Goal: Transaction & Acquisition: Purchase product/service

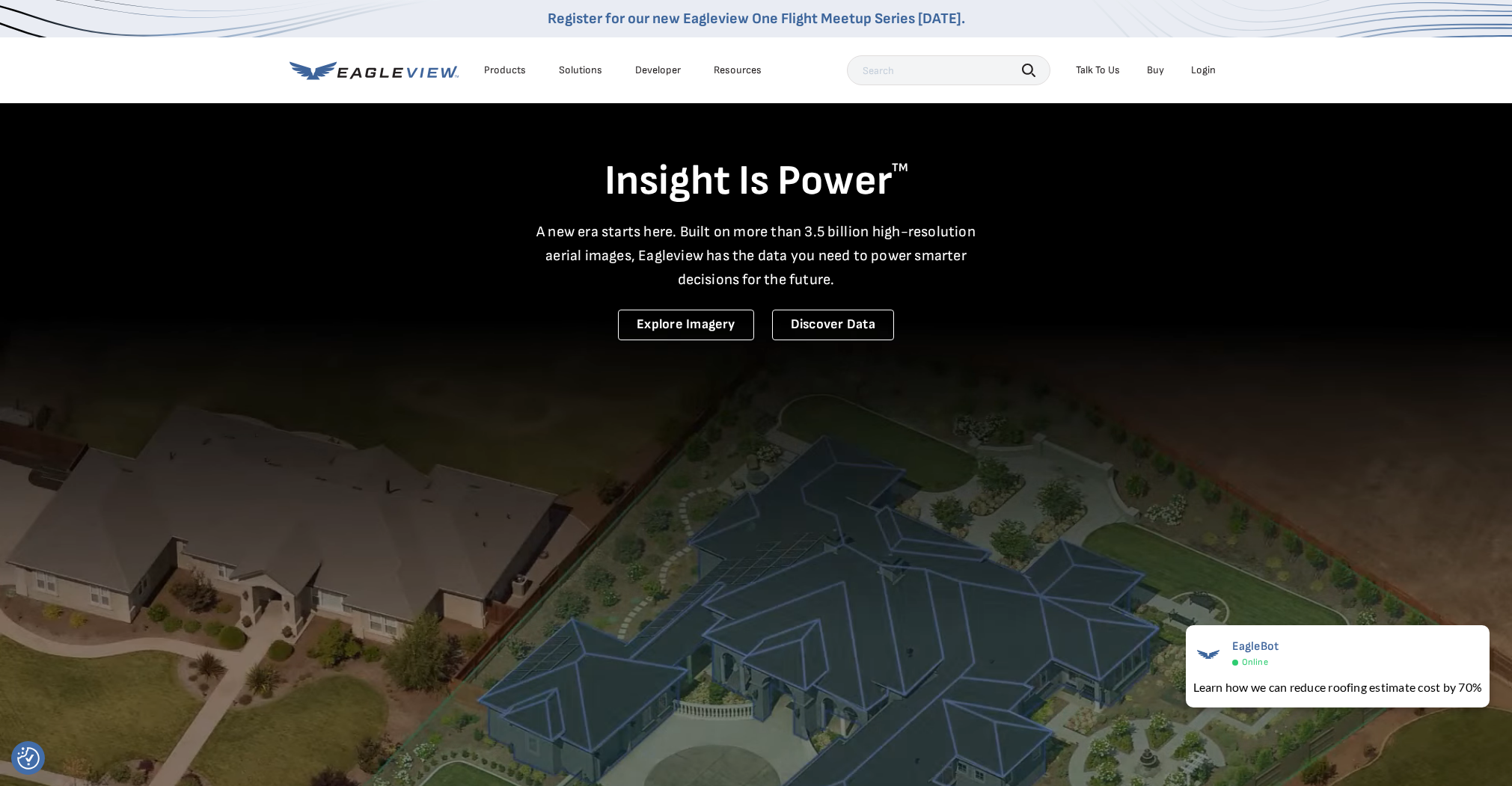
click at [1200, 70] on div "Login" at bounding box center [1202, 70] width 24 height 13
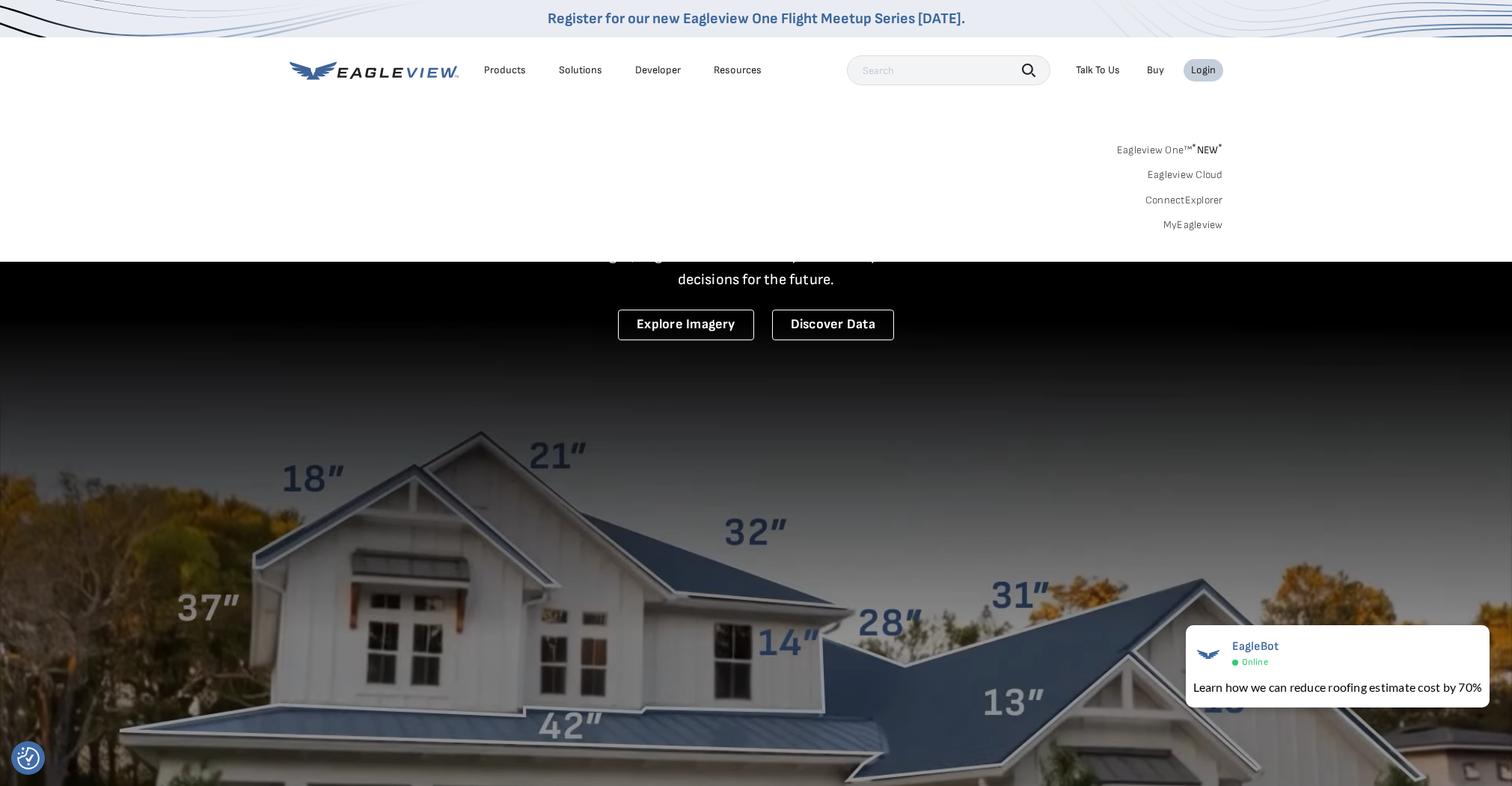
click at [1198, 224] on link "MyEagleview" at bounding box center [1193, 224] width 60 height 13
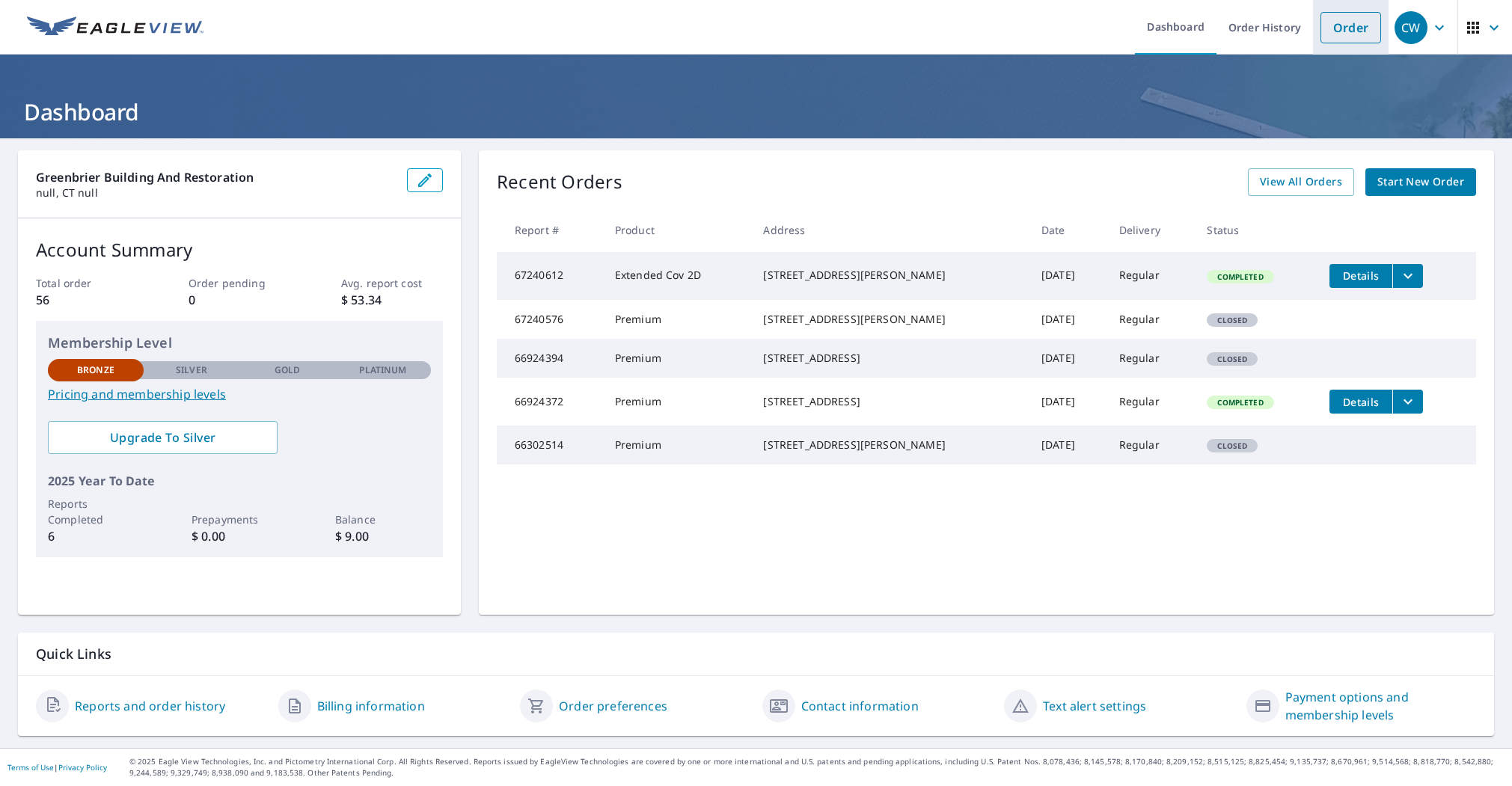
click at [1349, 28] on link "Order" at bounding box center [1350, 28] width 61 height 32
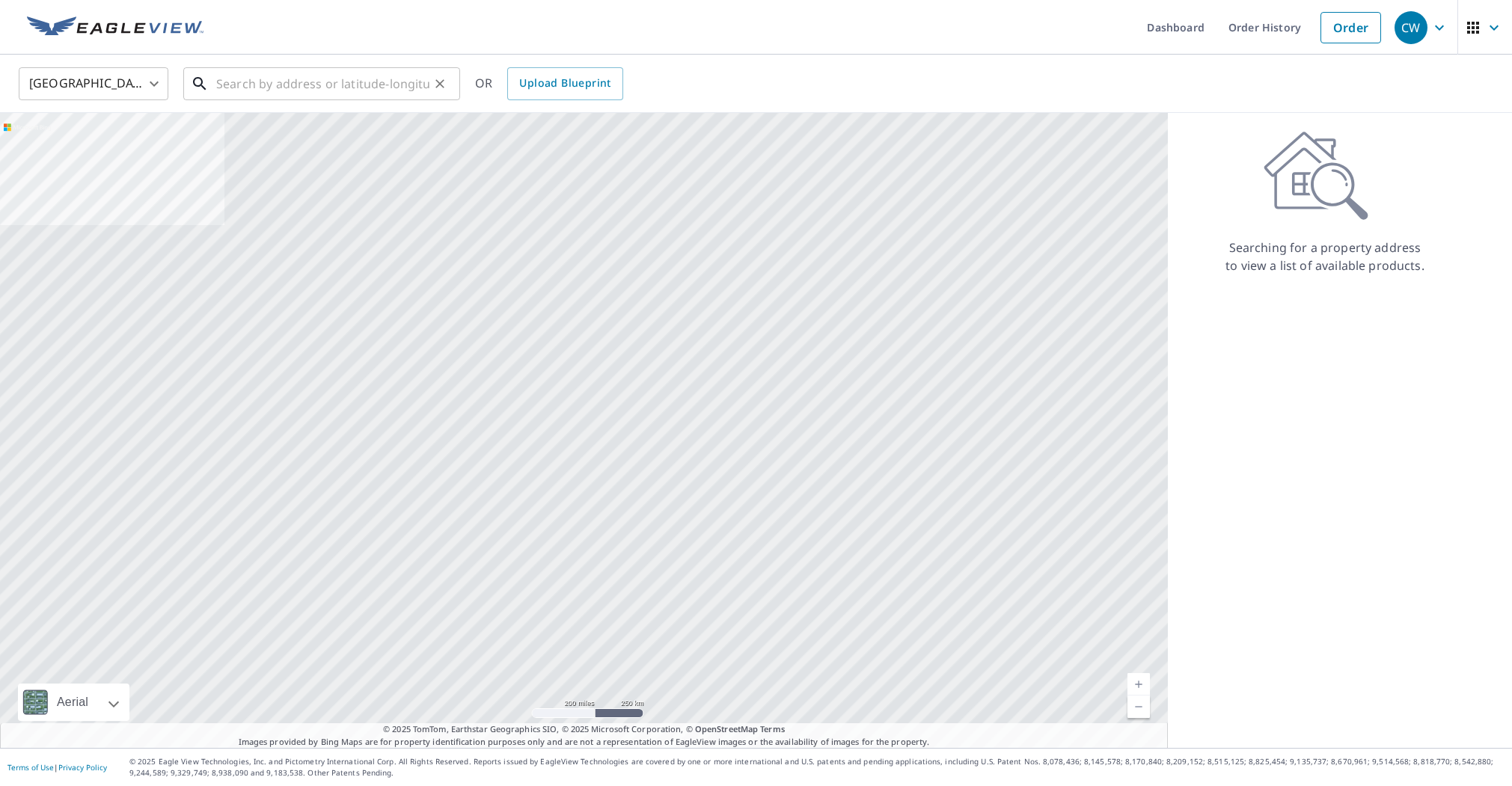
click at [341, 78] on input "text" at bounding box center [323, 84] width 213 height 42
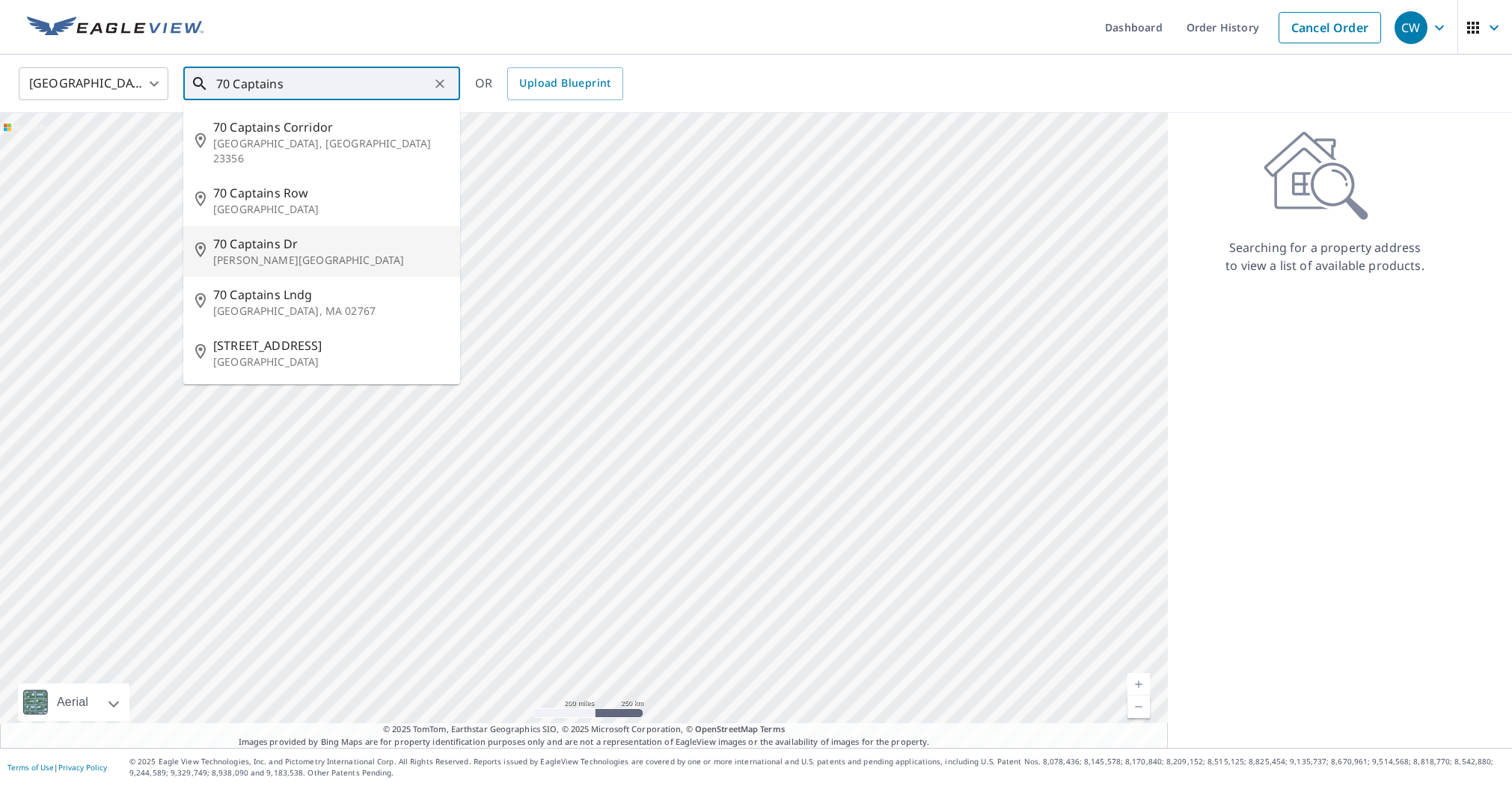
click at [310, 235] on span "70 Captains Dr" at bounding box center [330, 243] width 235 height 18
type input "[STREET_ADDRESS][PERSON_NAME]"
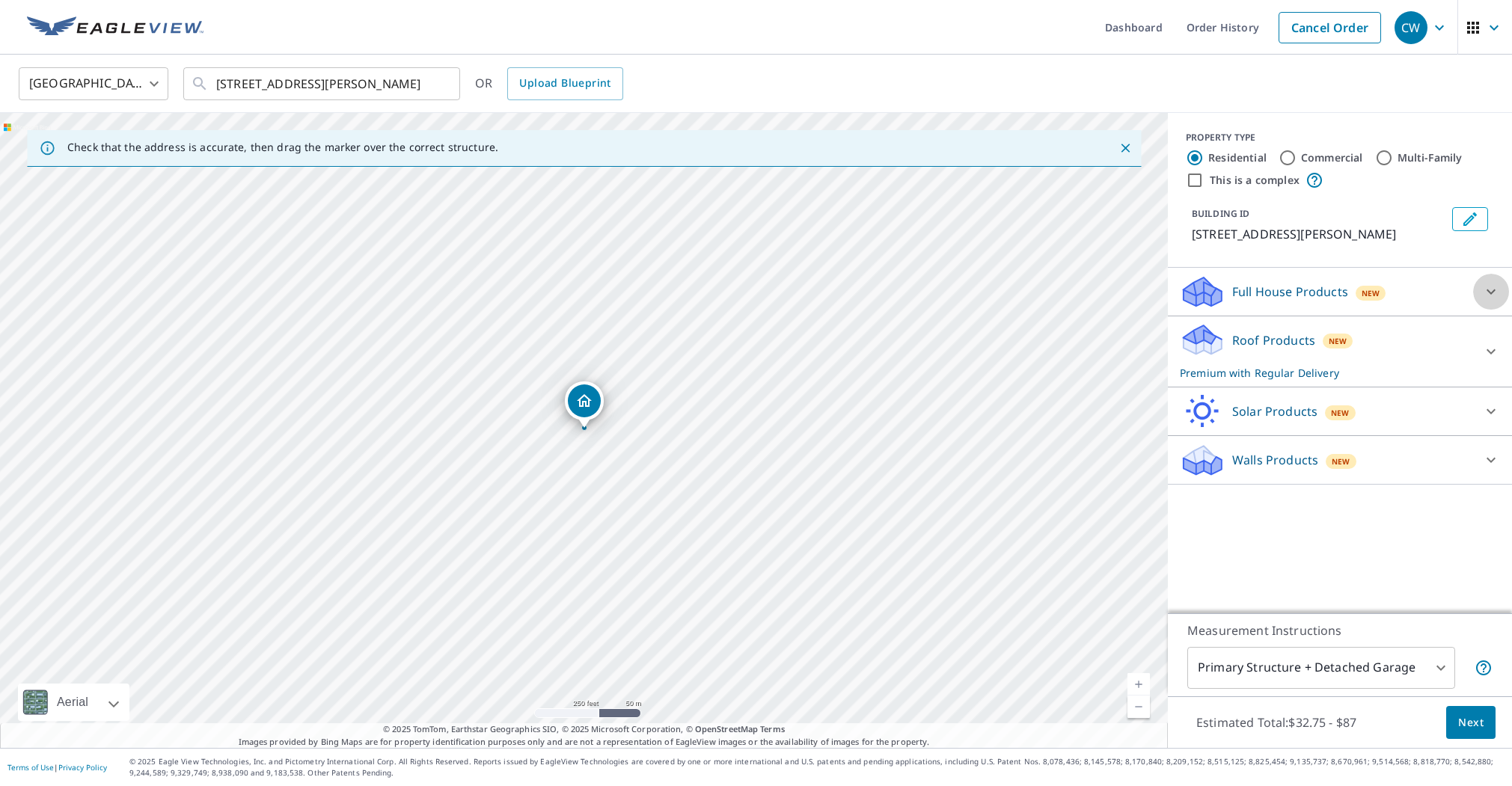
click at [1480, 292] on div at bounding box center [1490, 291] width 36 height 36
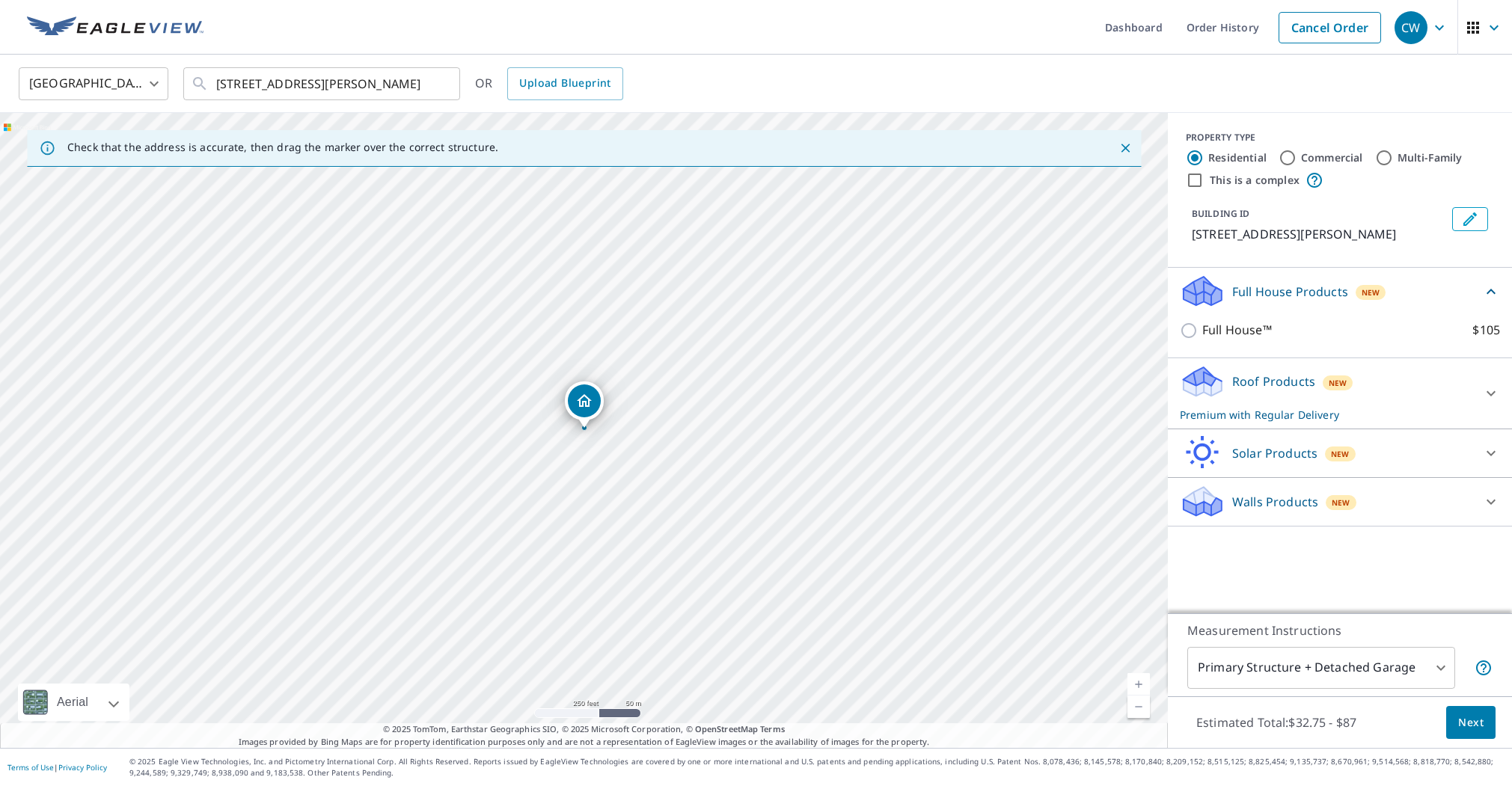
click at [1472, 389] on div "Roof Products New Premium with Regular Delivery" at bounding box center [1326, 393] width 293 height 58
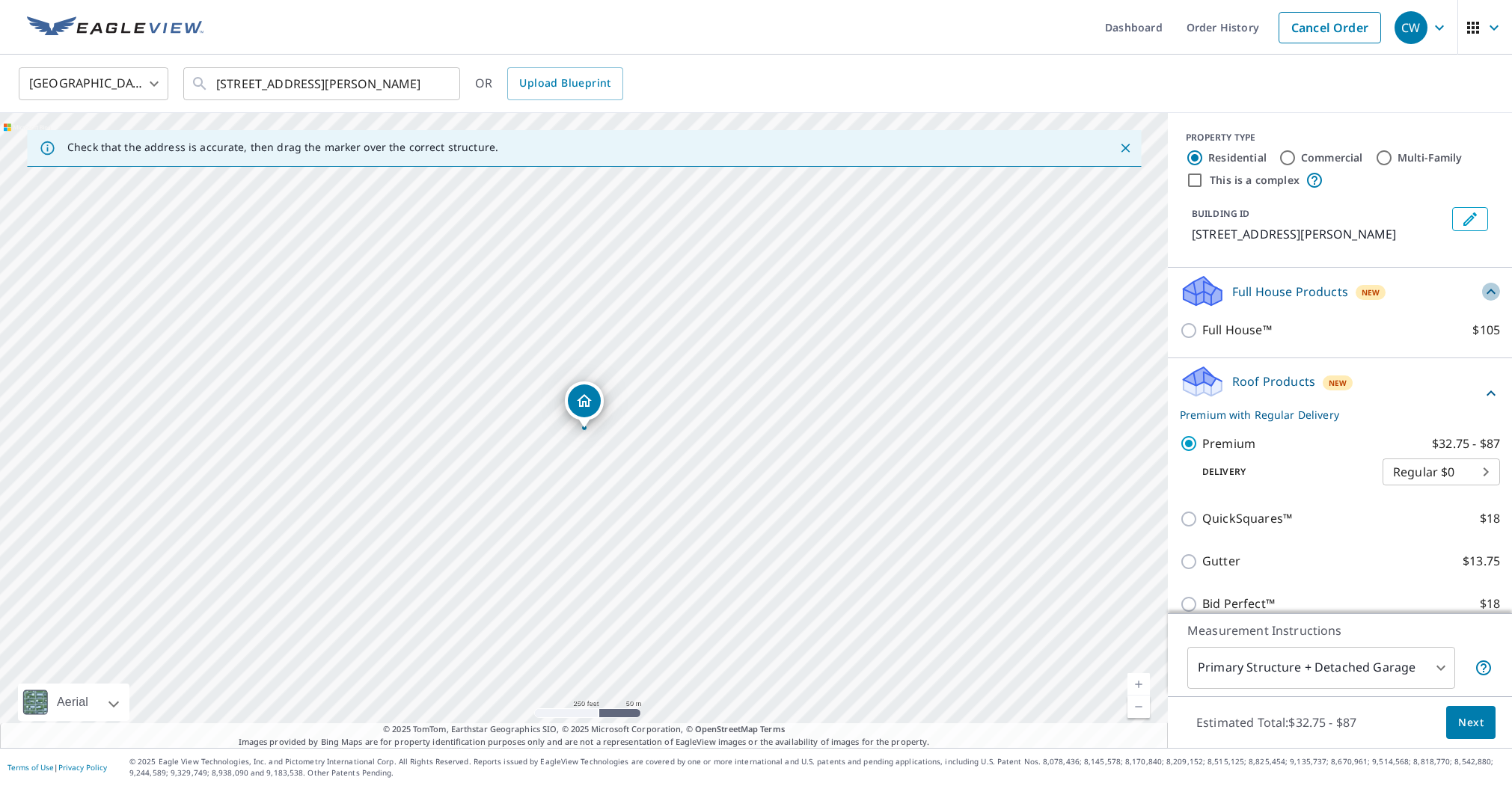
click at [1493, 290] on icon at bounding box center [1491, 291] width 18 height 18
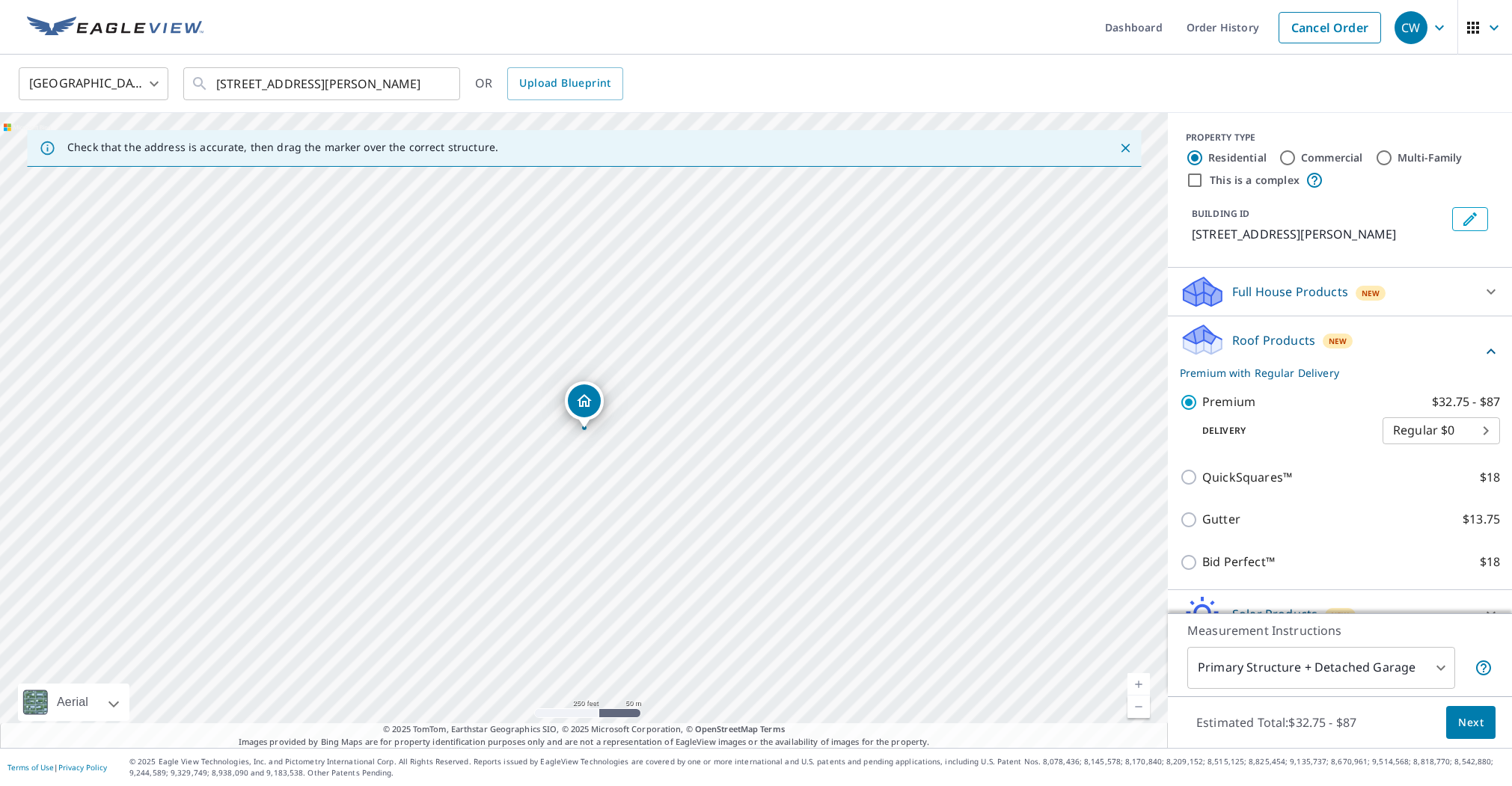
click at [1493, 290] on icon at bounding box center [1490, 291] width 9 height 6
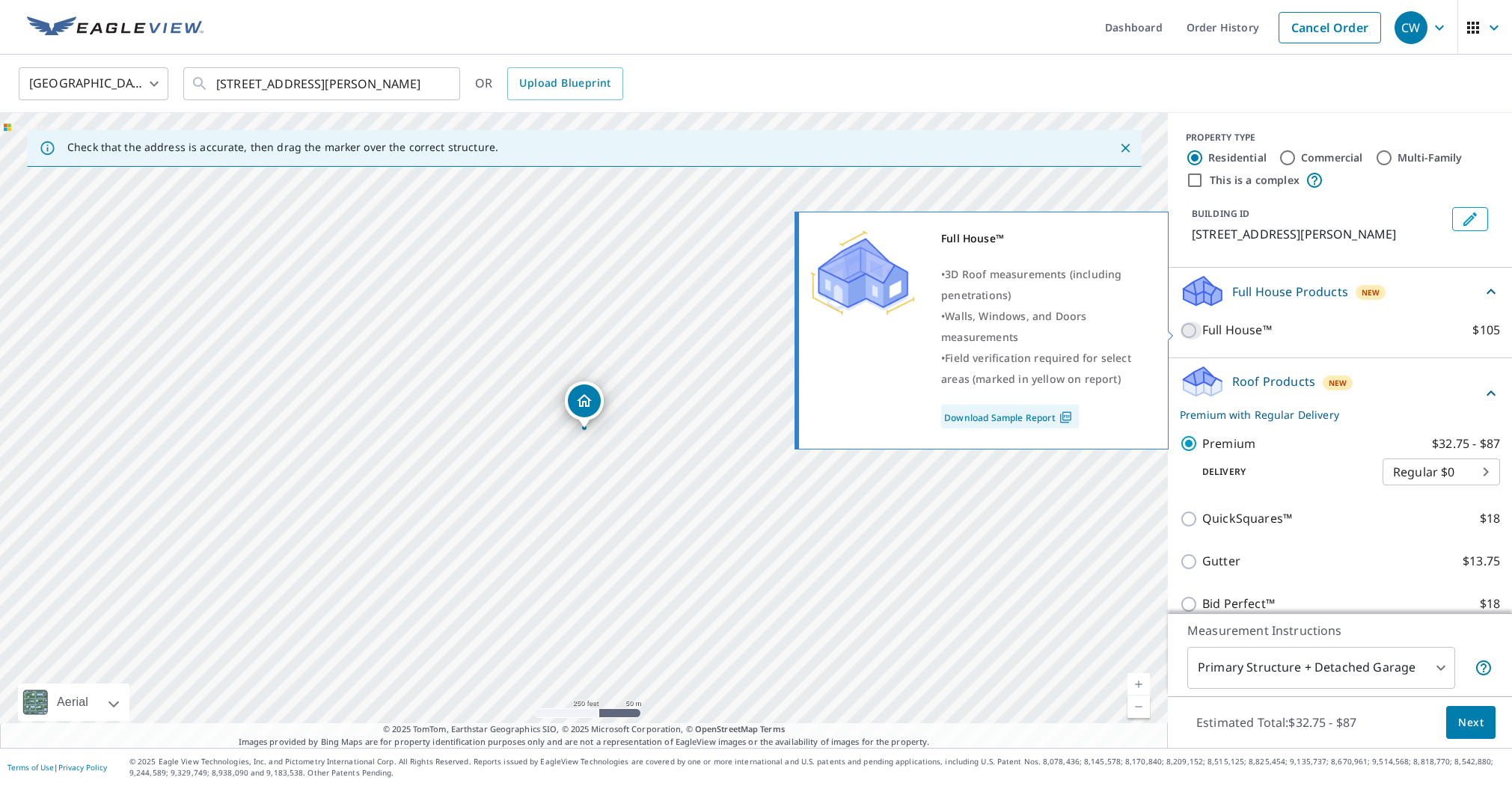
click at [1192, 333] on input "Full House™ $105" at bounding box center [1190, 330] width 22 height 18
checkbox input "true"
checkbox input "false"
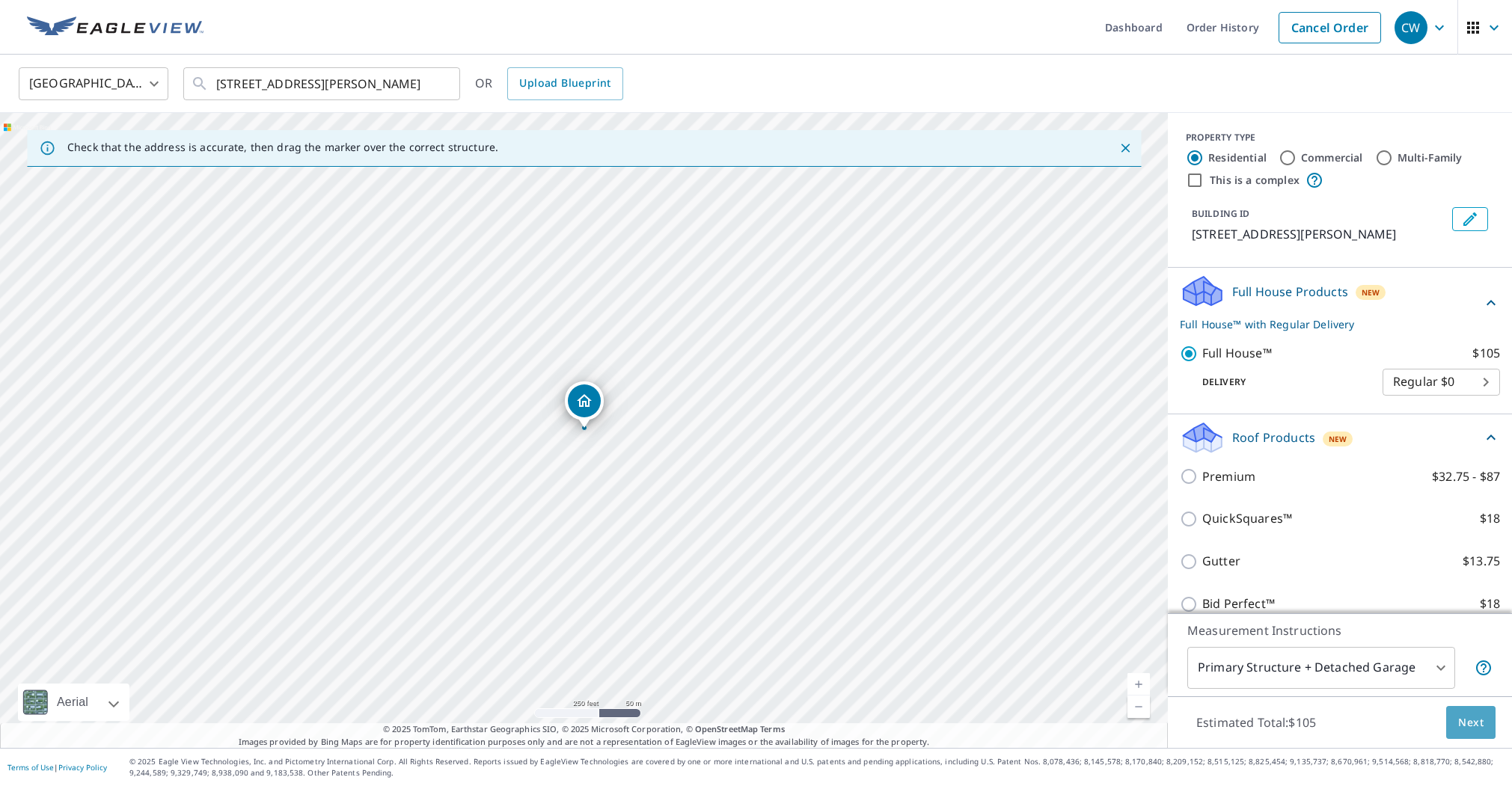
click at [1461, 723] on span "Next" at bounding box center [1470, 723] width 25 height 19
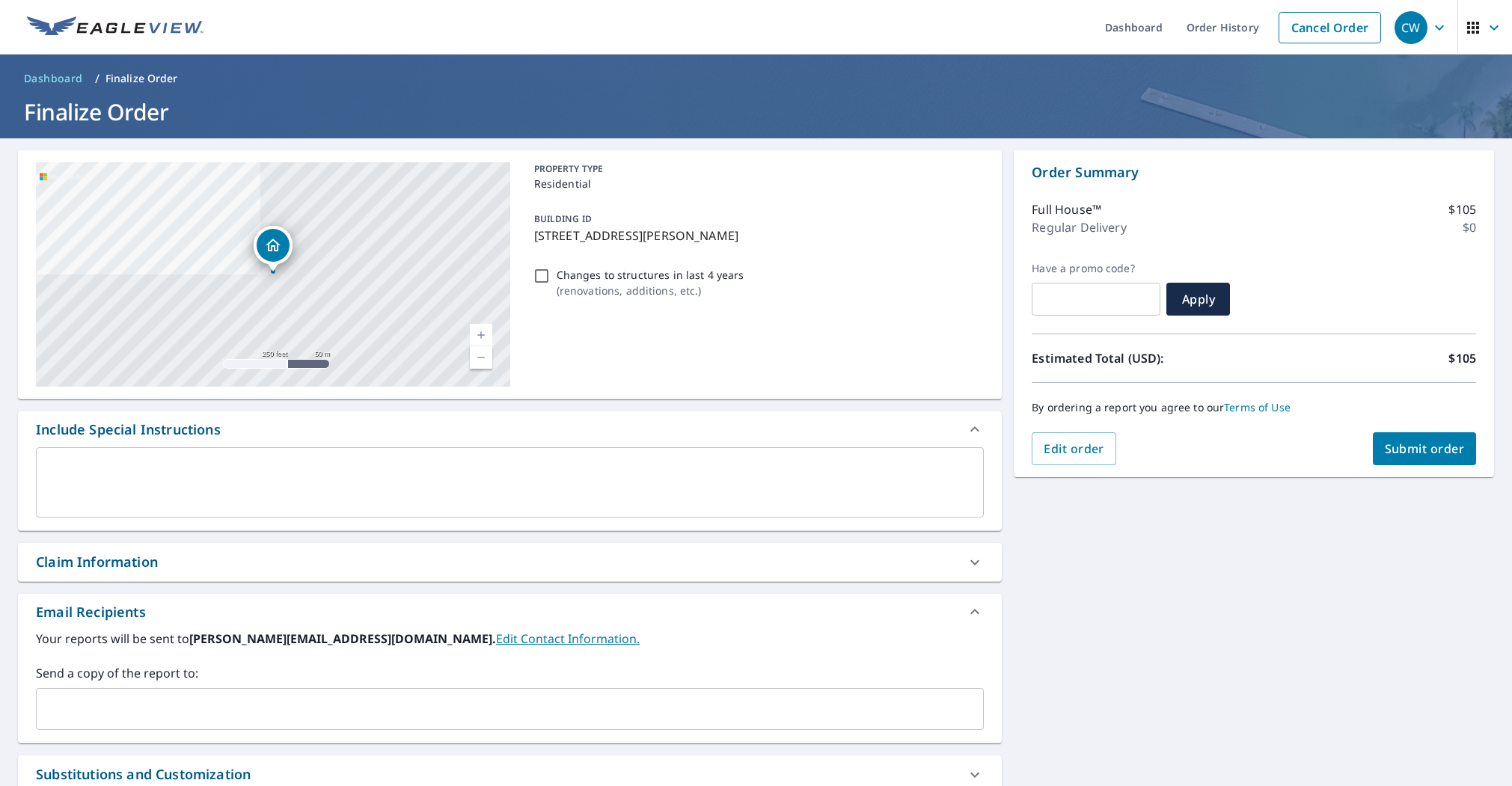
click at [1427, 453] on span "Submit order" at bounding box center [1424, 449] width 80 height 17
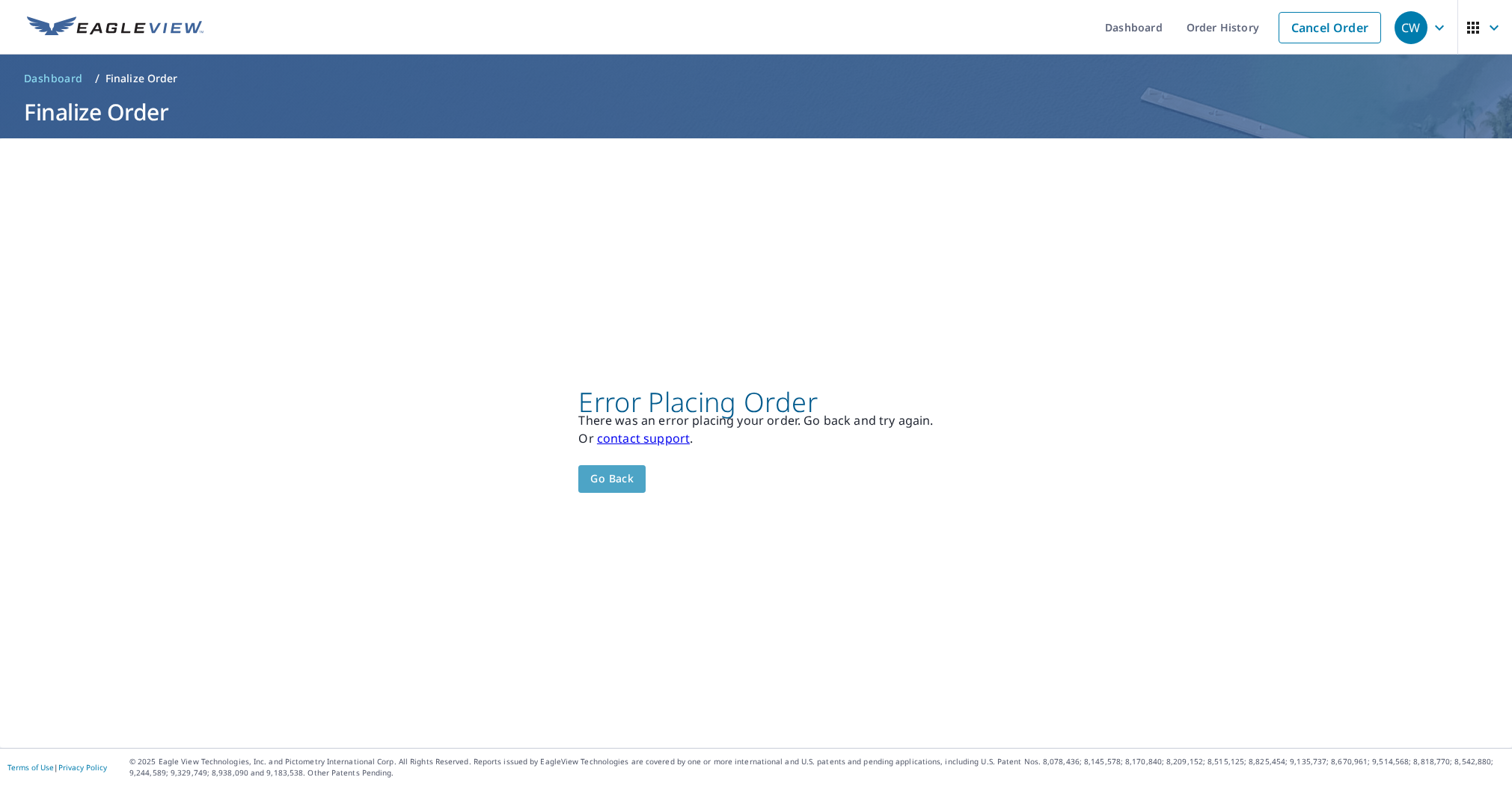
click at [585, 476] on button "Go back" at bounding box center [611, 479] width 67 height 28
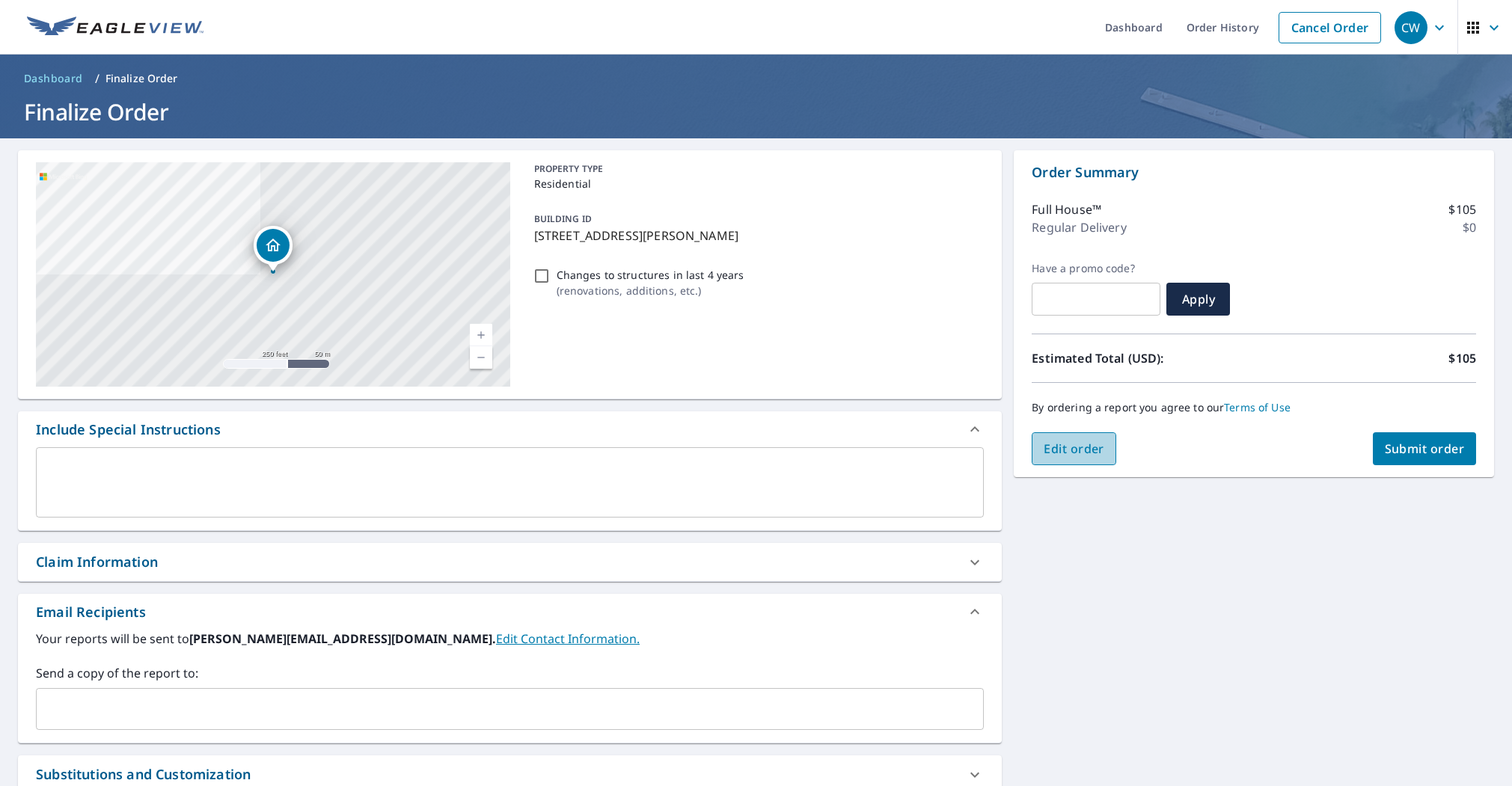
click at [1078, 453] on span "Edit order" at bounding box center [1074, 449] width 61 height 17
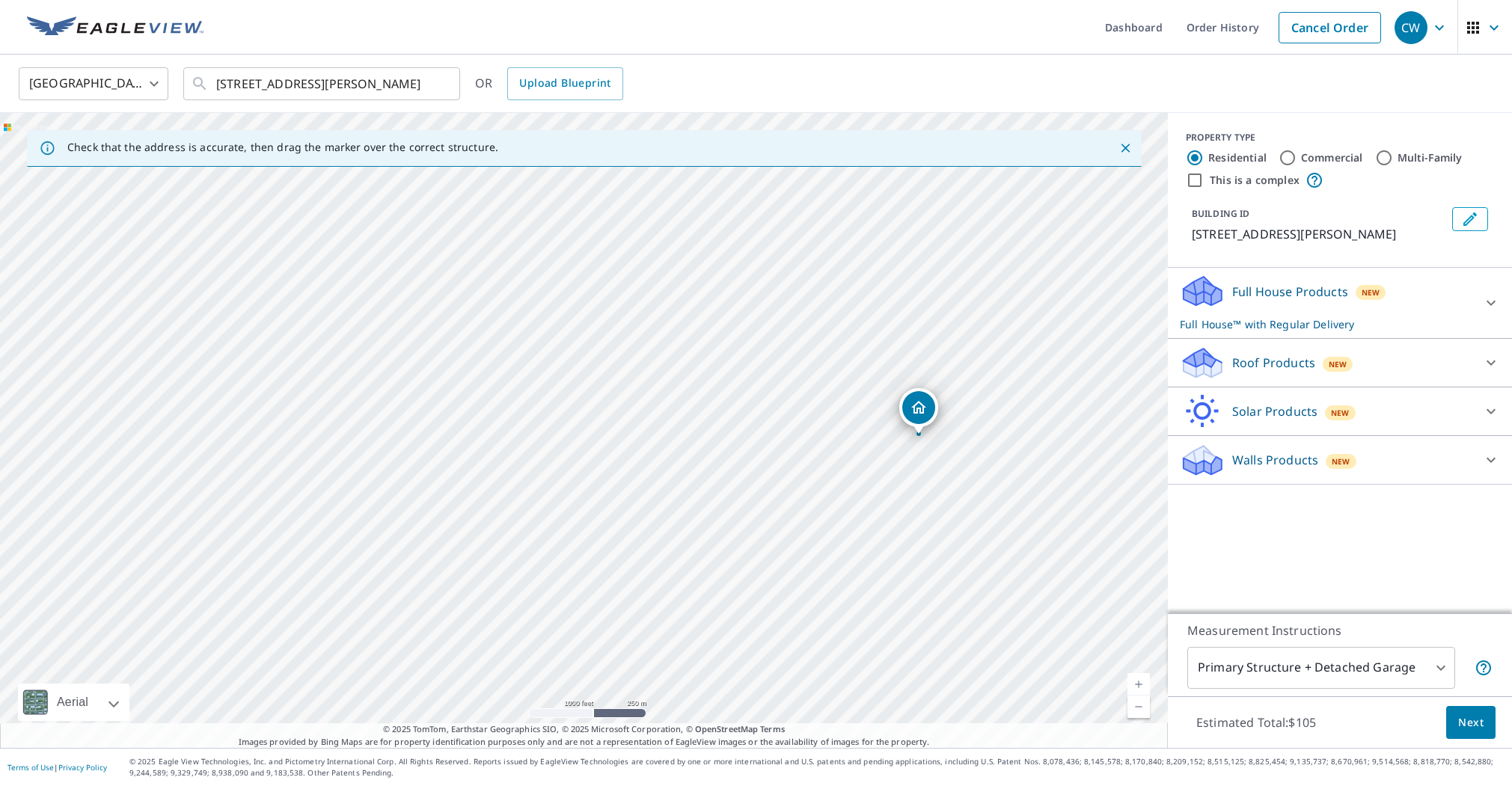
click at [1495, 24] on icon "button" at bounding box center [1493, 28] width 18 height 18
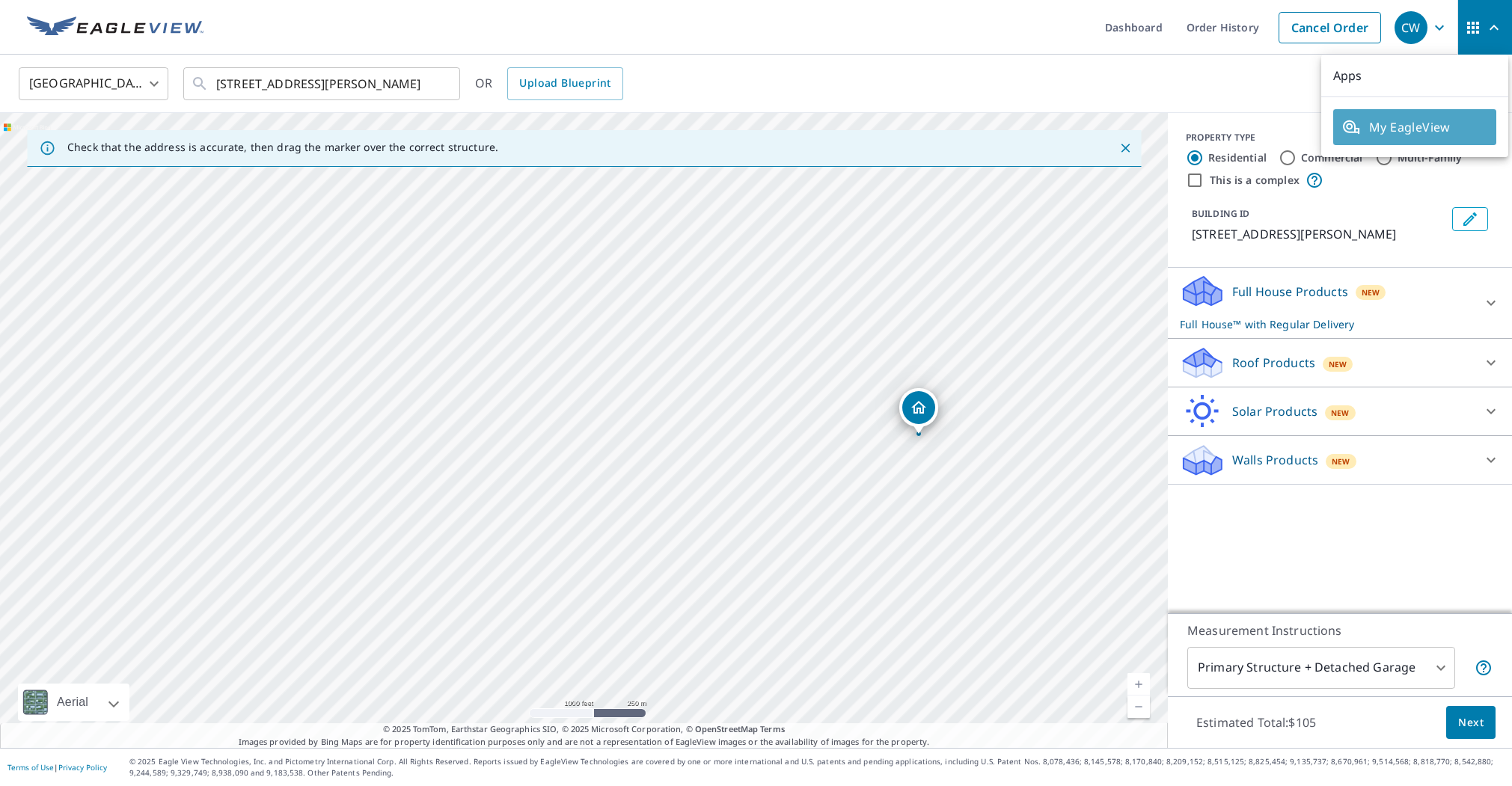
click at [1417, 134] on span "My EagleView" at bounding box center [1415, 127] width 145 height 18
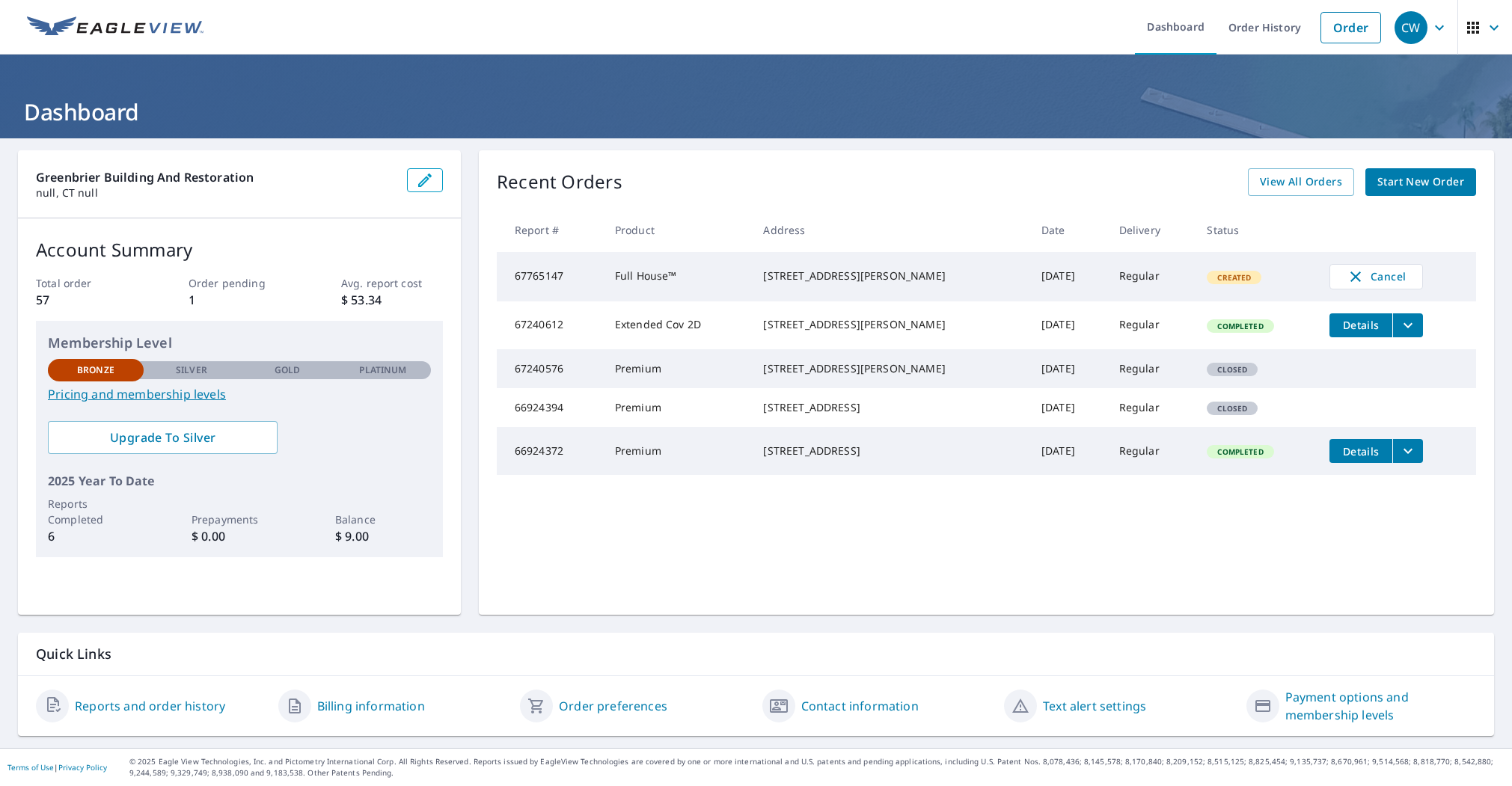
click at [387, 710] on link "Billing information" at bounding box center [370, 705] width 107 height 18
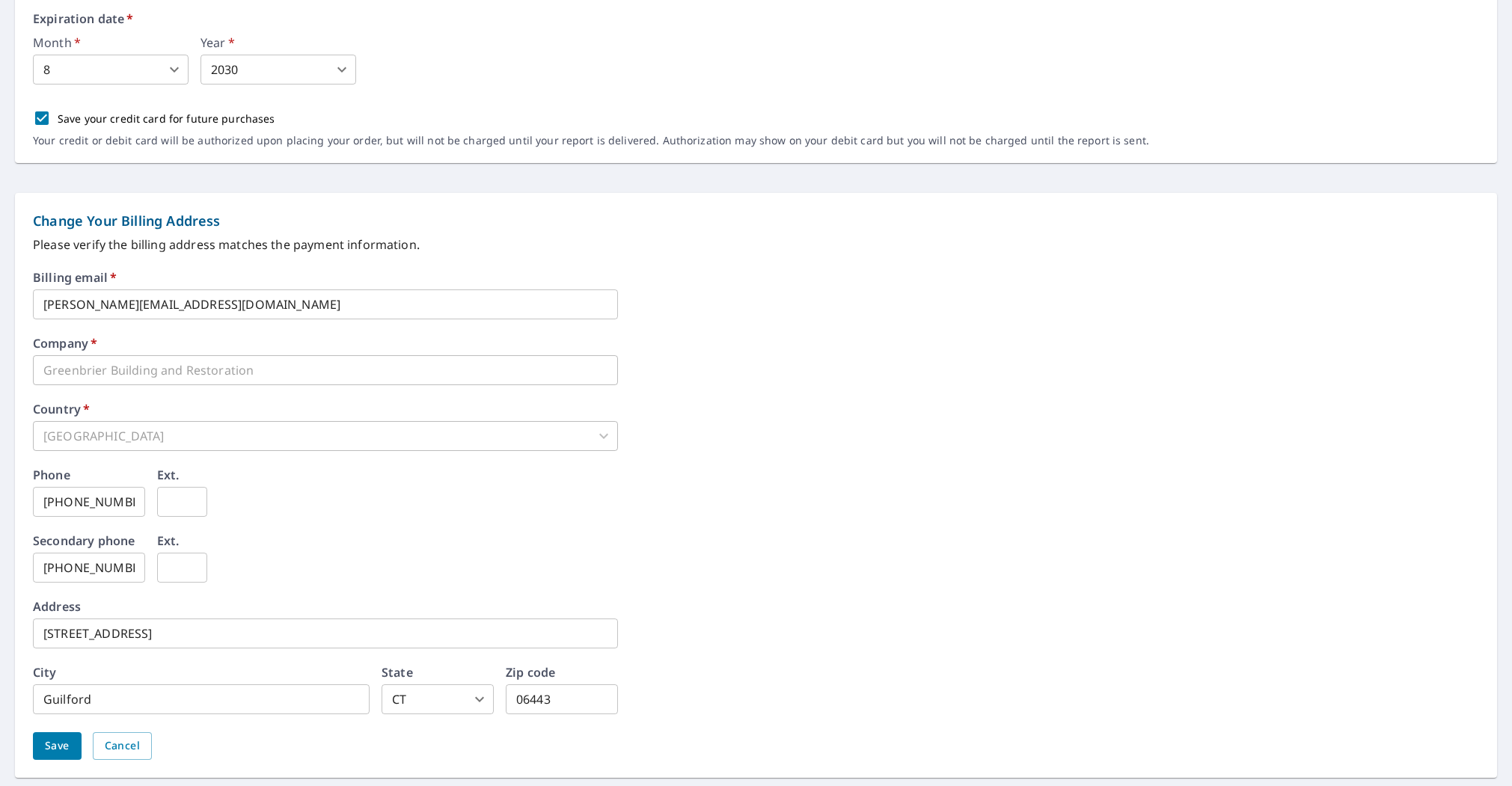
scroll to position [468, 0]
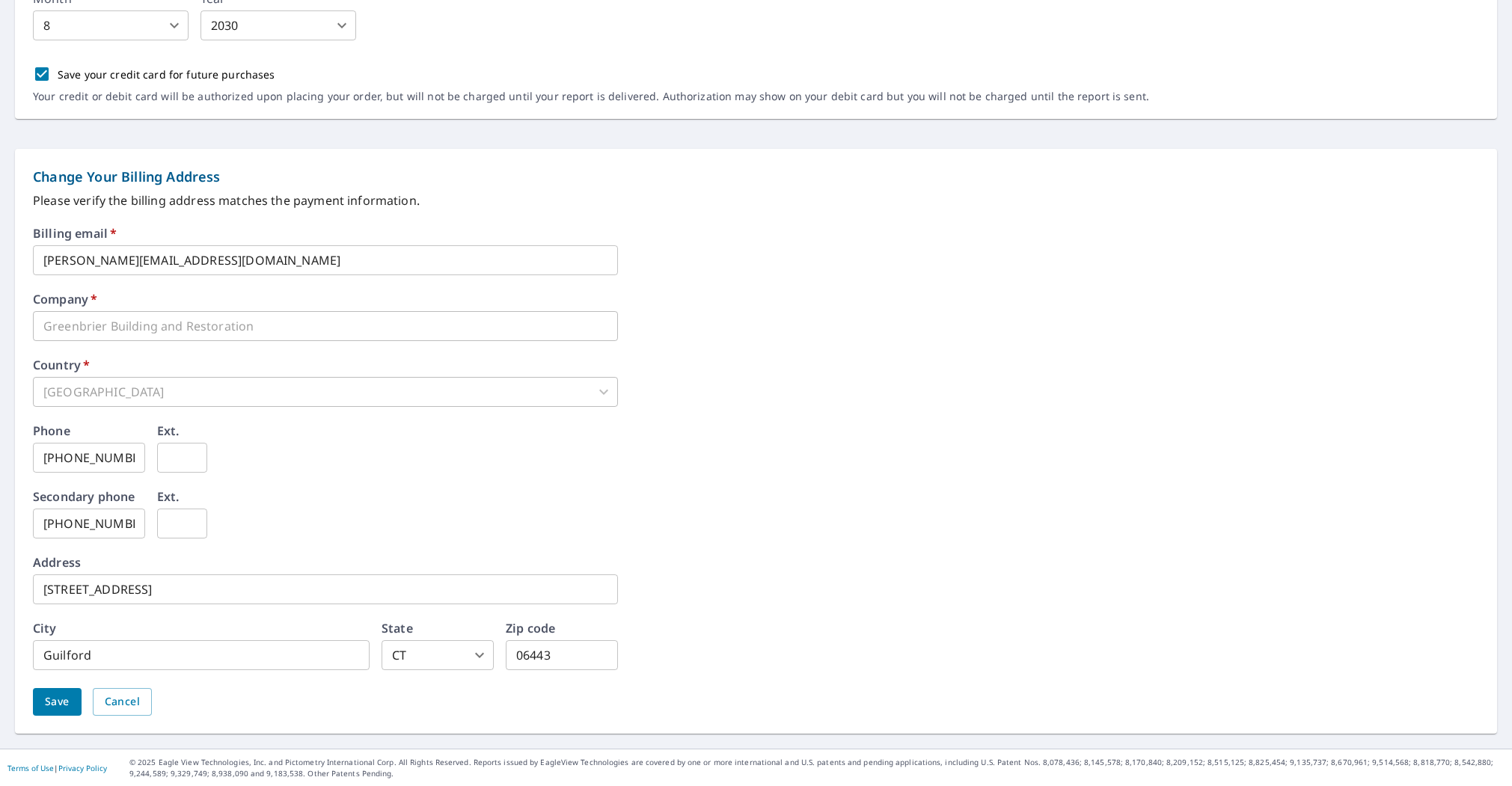
click at [558, 652] on input "06443" at bounding box center [562, 655] width 112 height 30
type input "06437"
click at [60, 701] on span "Save" at bounding box center [57, 702] width 24 height 19
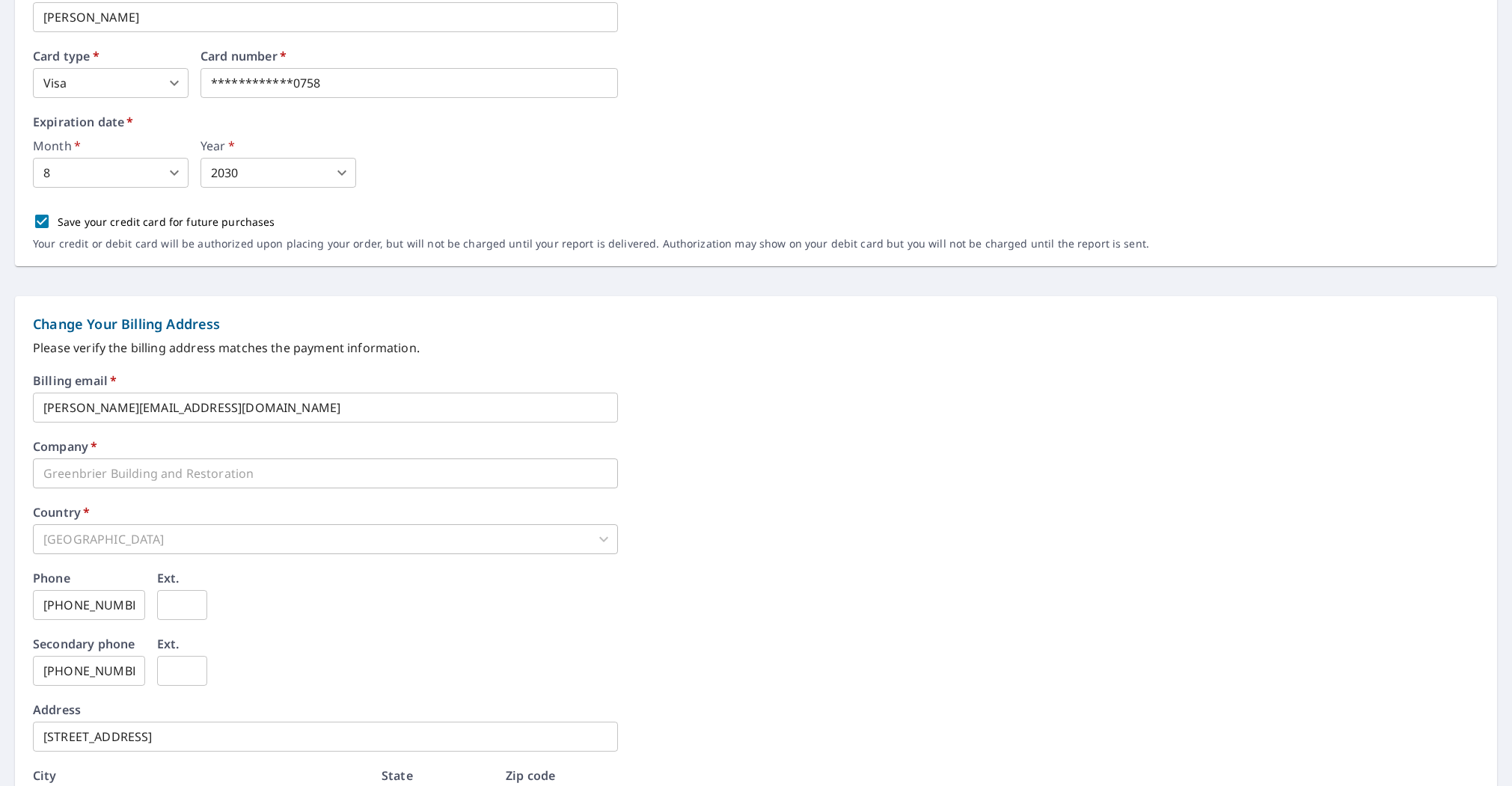
scroll to position [506, 0]
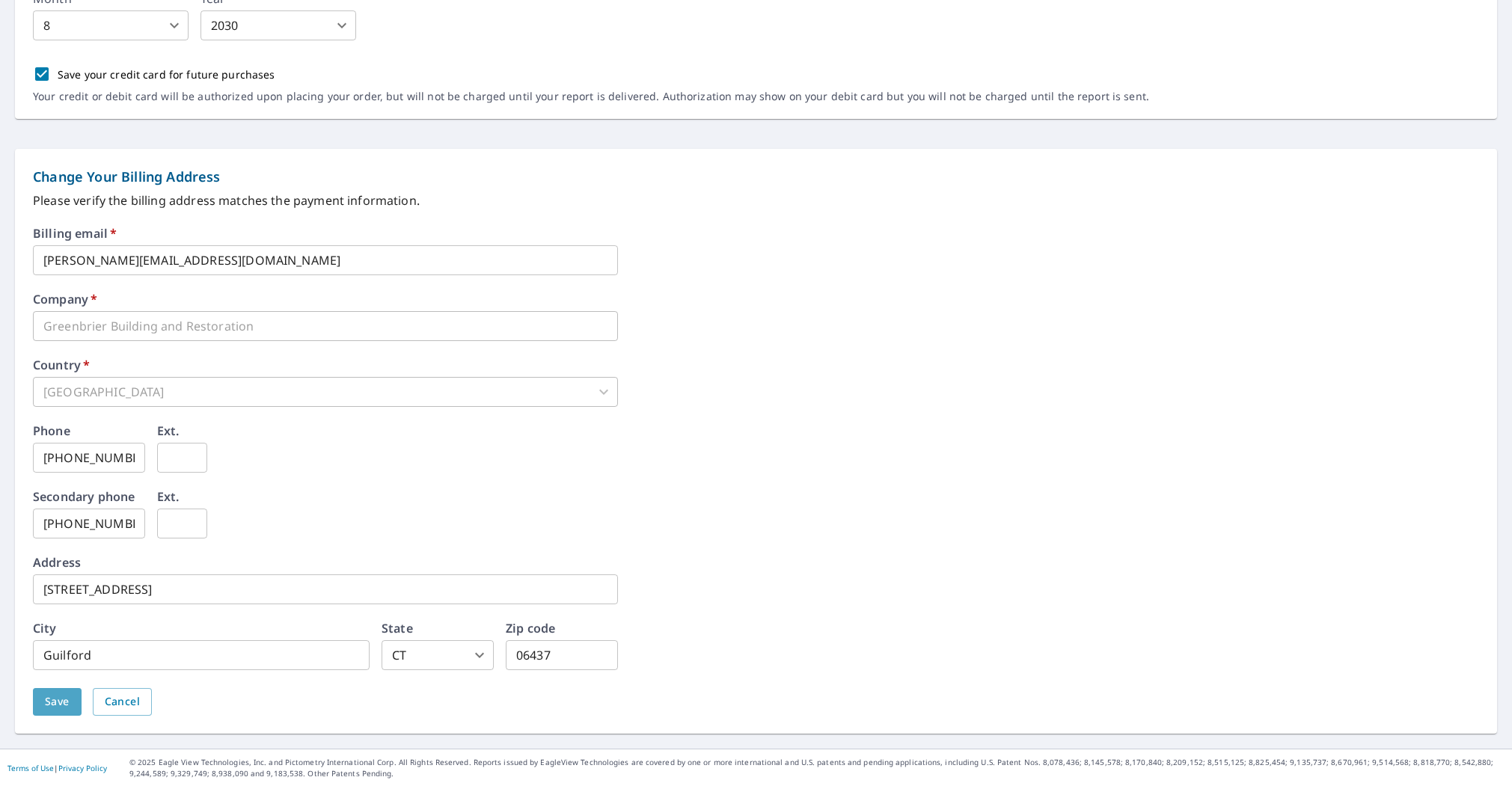
click at [57, 701] on span "Save" at bounding box center [57, 702] width 24 height 19
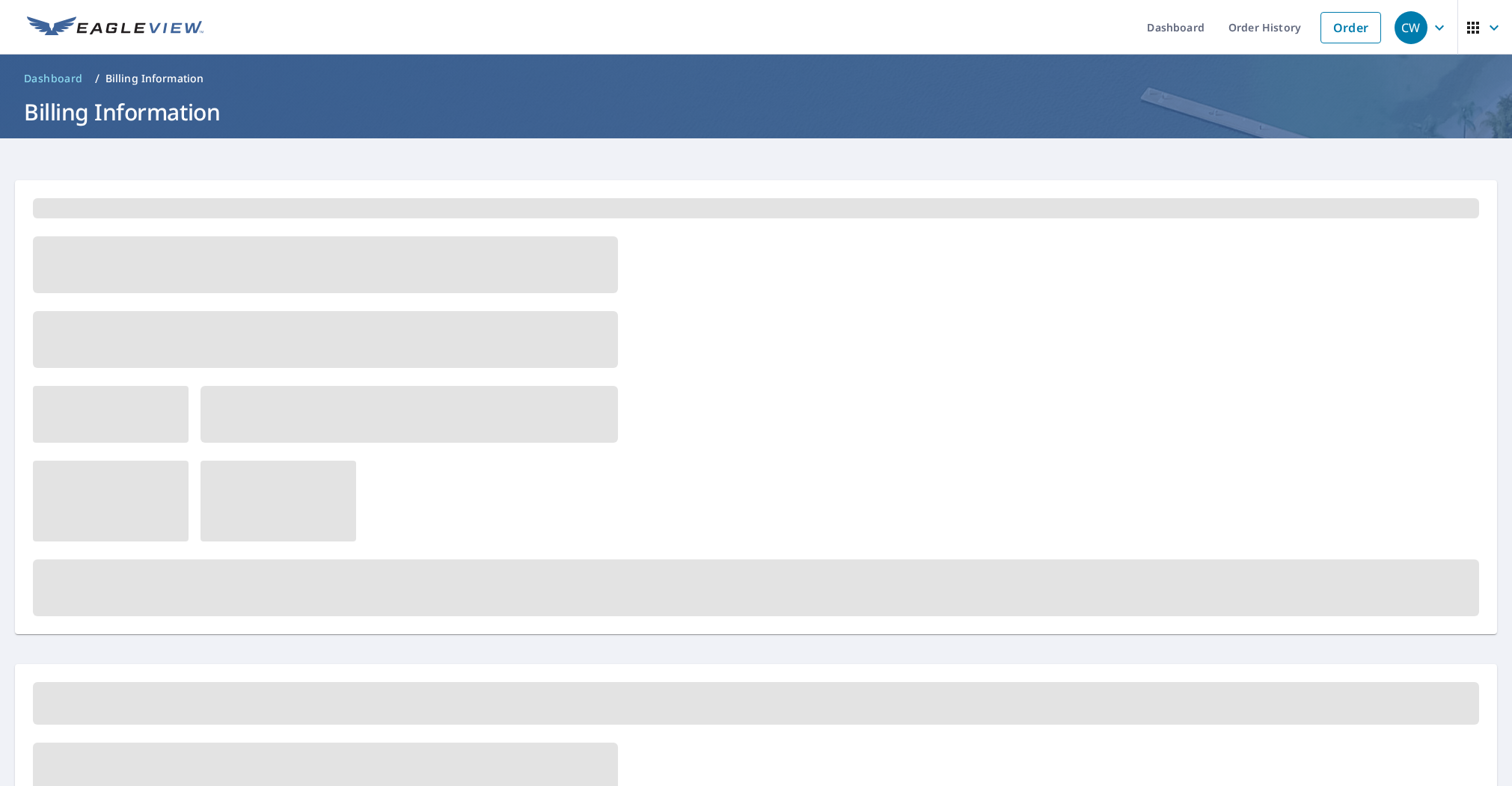
scroll to position [0, 0]
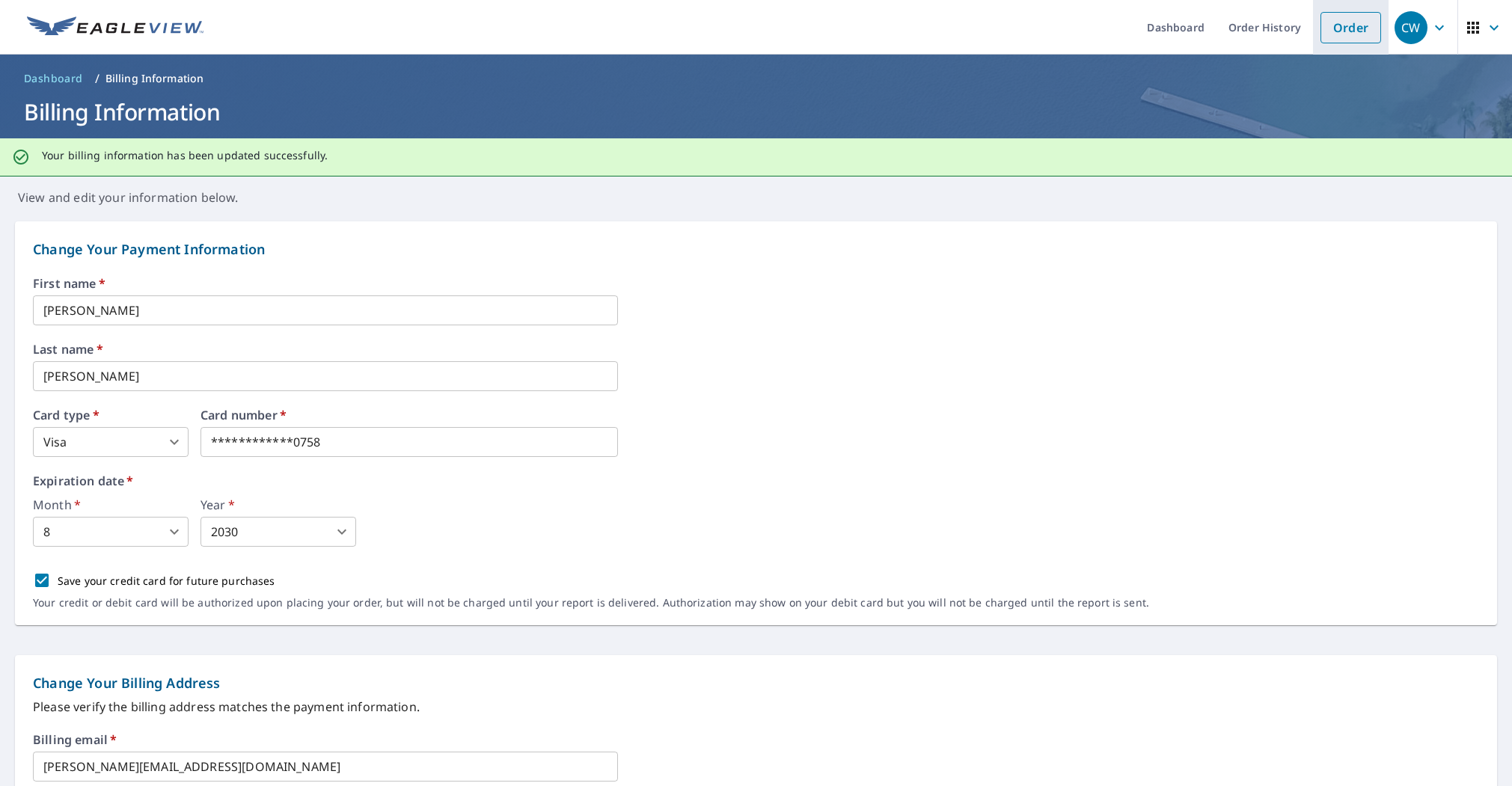
click at [1344, 26] on link "Order" at bounding box center [1350, 28] width 61 height 32
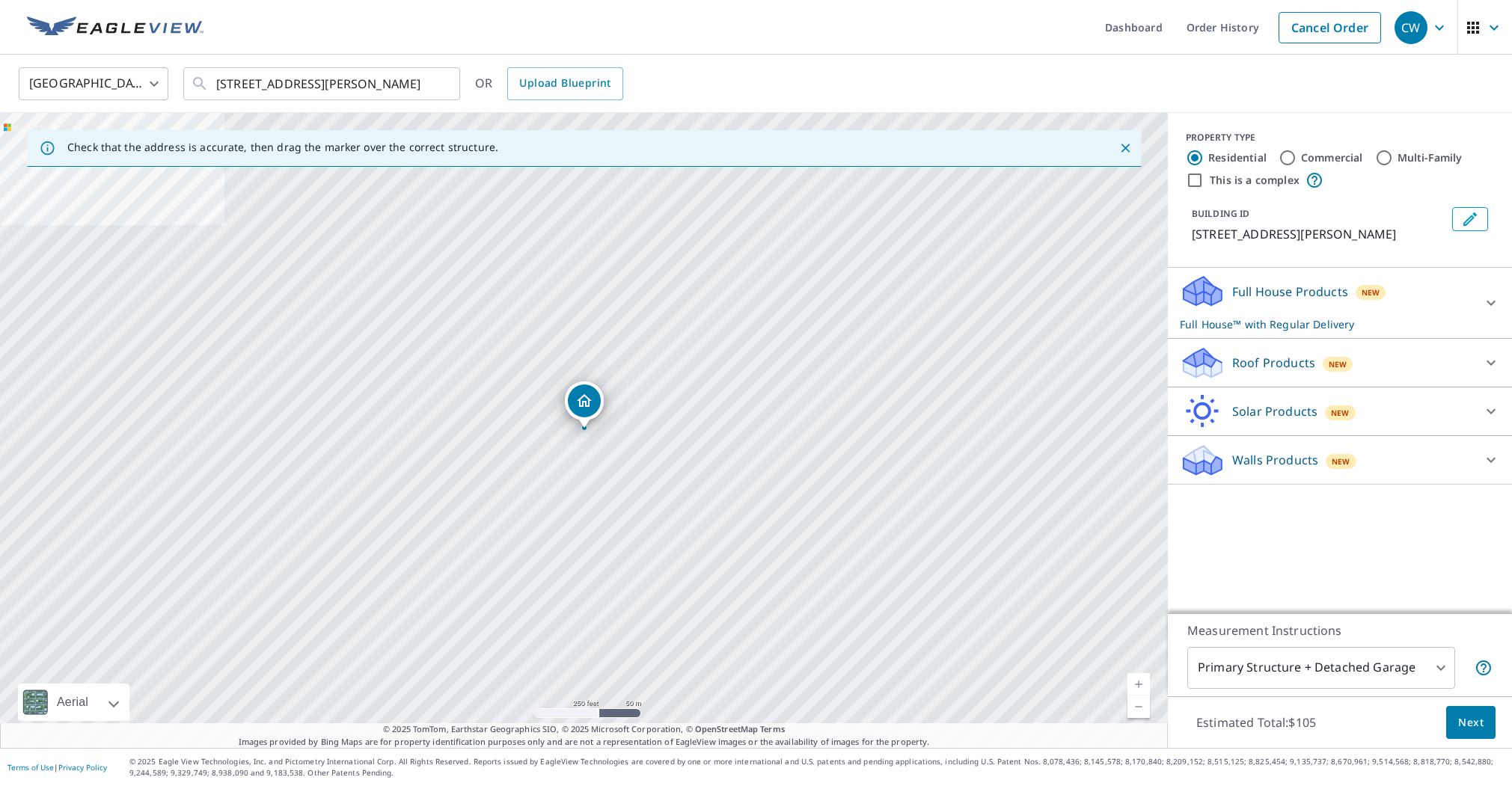
click at [1421, 305] on div "Full House Products New Full House™ with Regular Delivery" at bounding box center [1326, 303] width 293 height 58
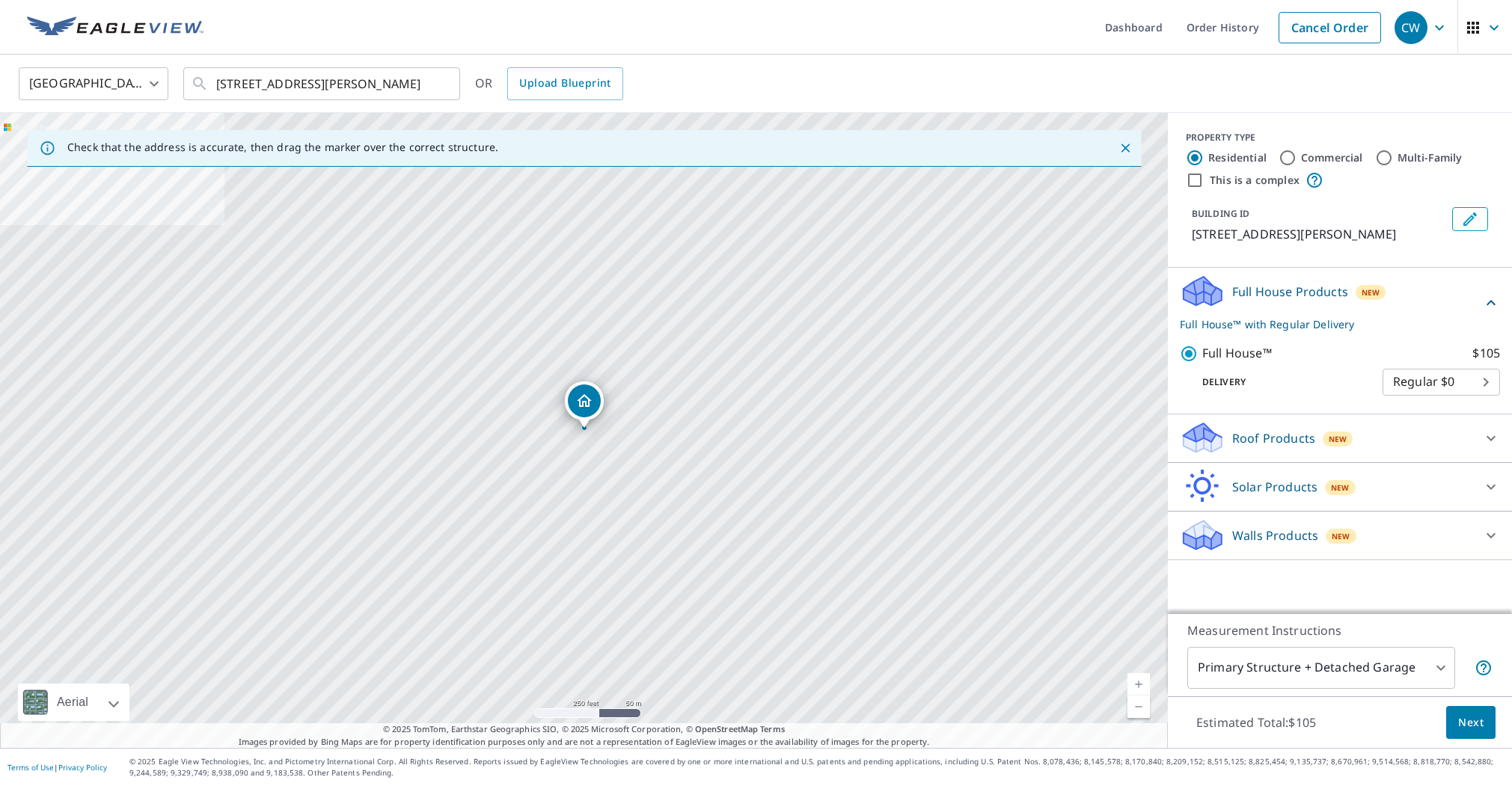
click at [1421, 305] on div "Full House Products New Full House™ with Regular Delivery" at bounding box center [1330, 303] width 303 height 58
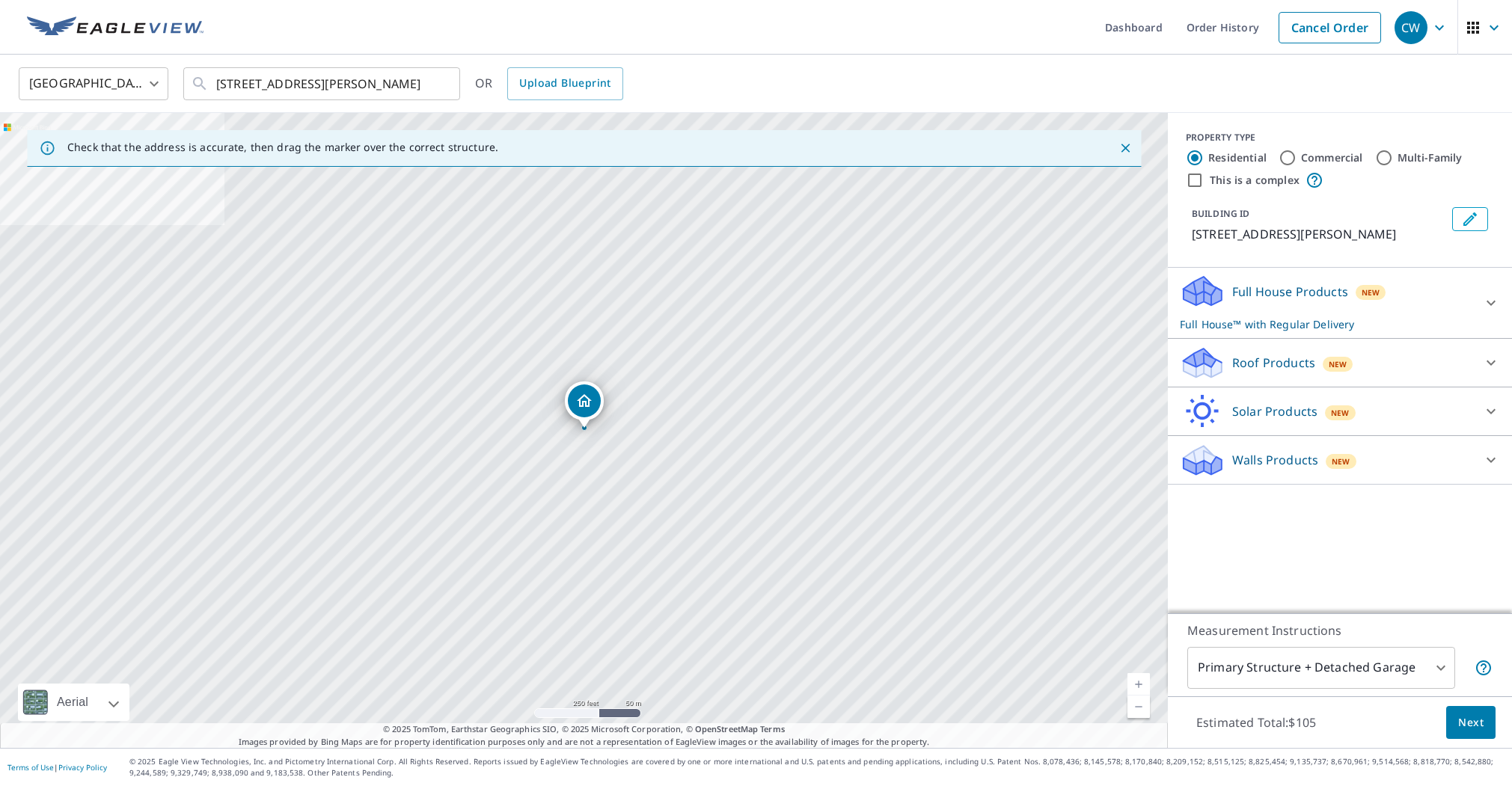
click at [1474, 724] on span "Next" at bounding box center [1470, 723] width 25 height 19
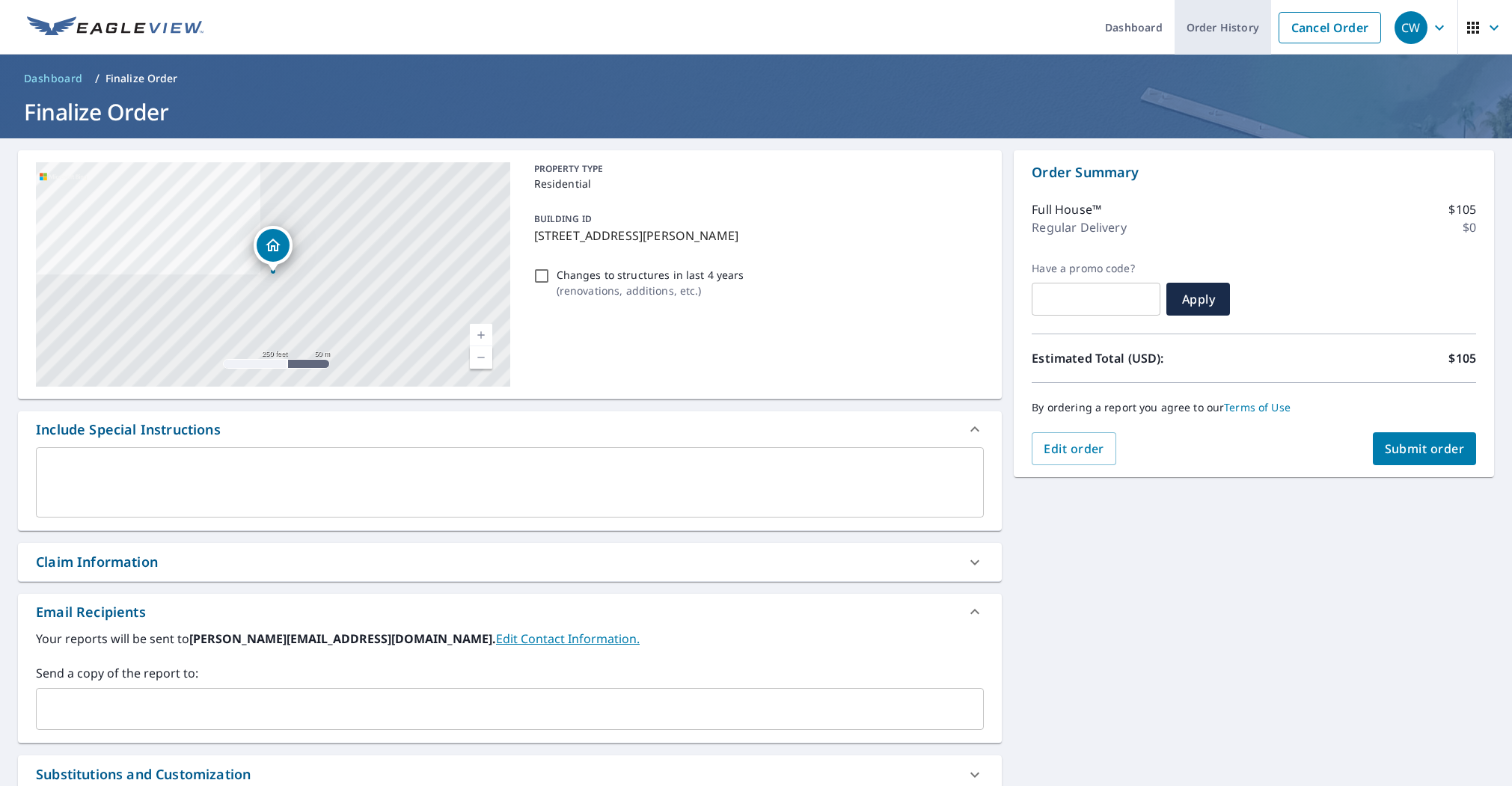
click at [1217, 37] on link "Order History" at bounding box center [1222, 27] width 96 height 55
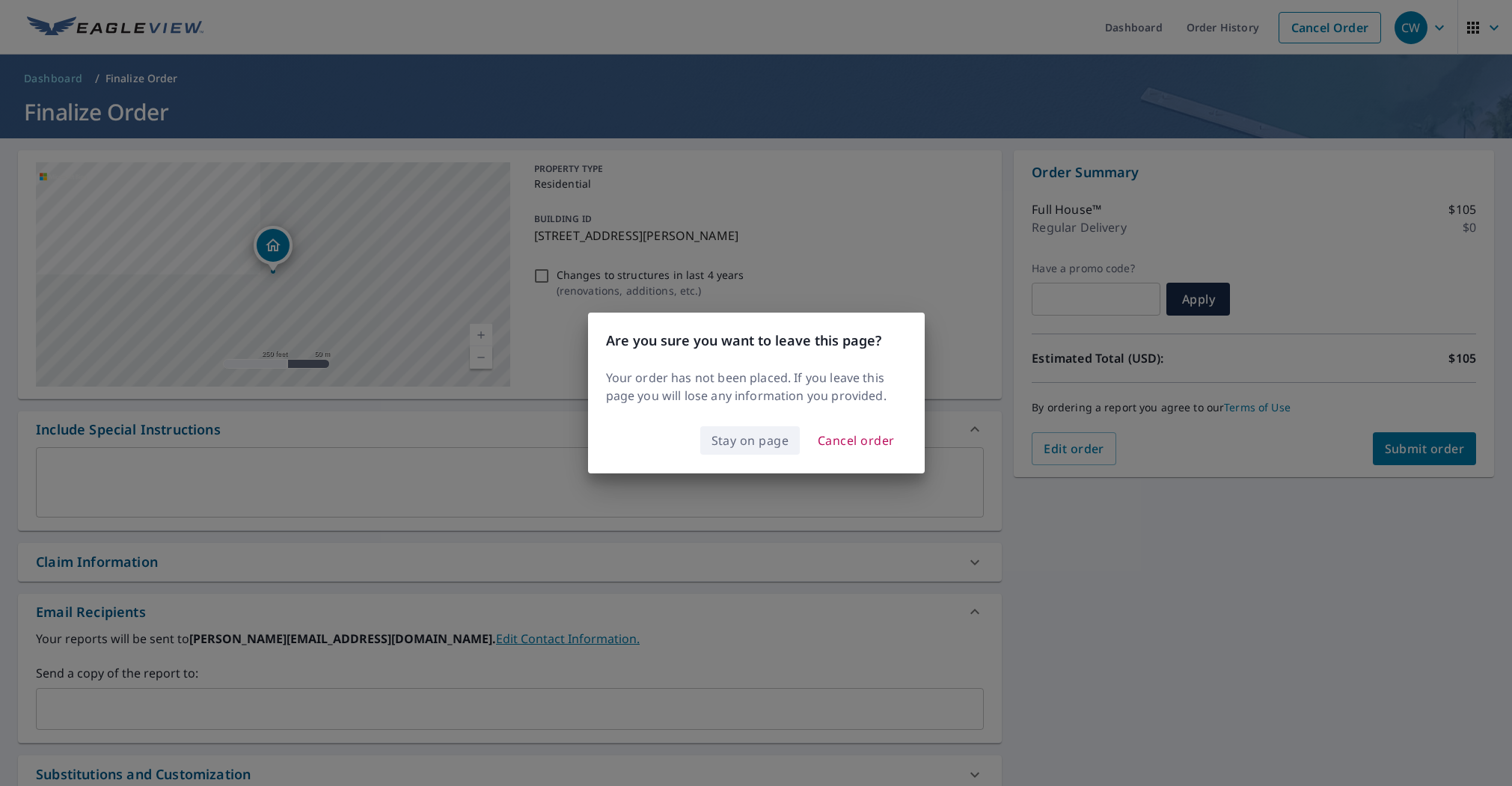
click at [756, 439] on span "Stay on page" at bounding box center [750, 440] width 77 height 21
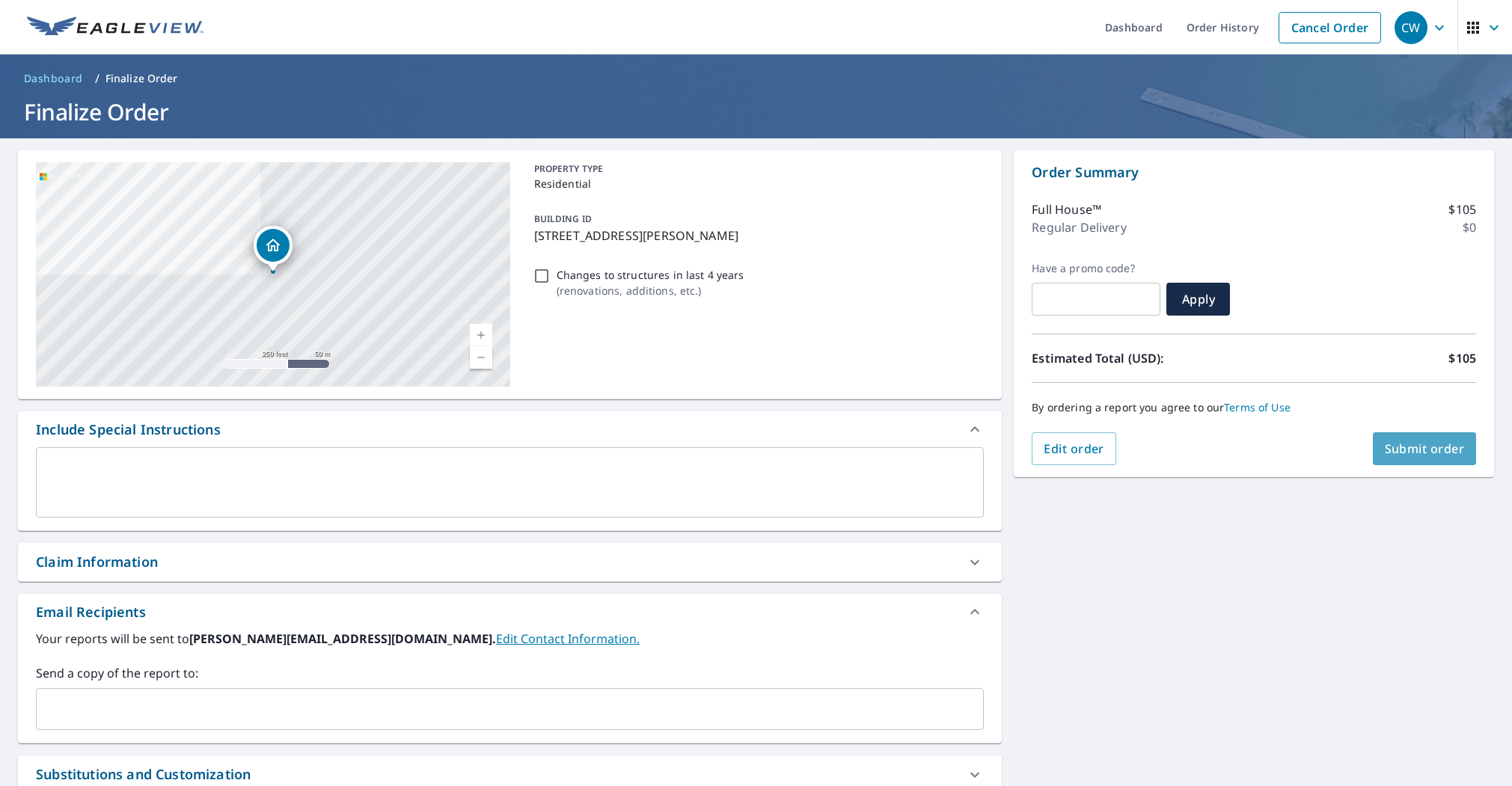
click at [1425, 445] on span "Submit order" at bounding box center [1424, 449] width 80 height 17
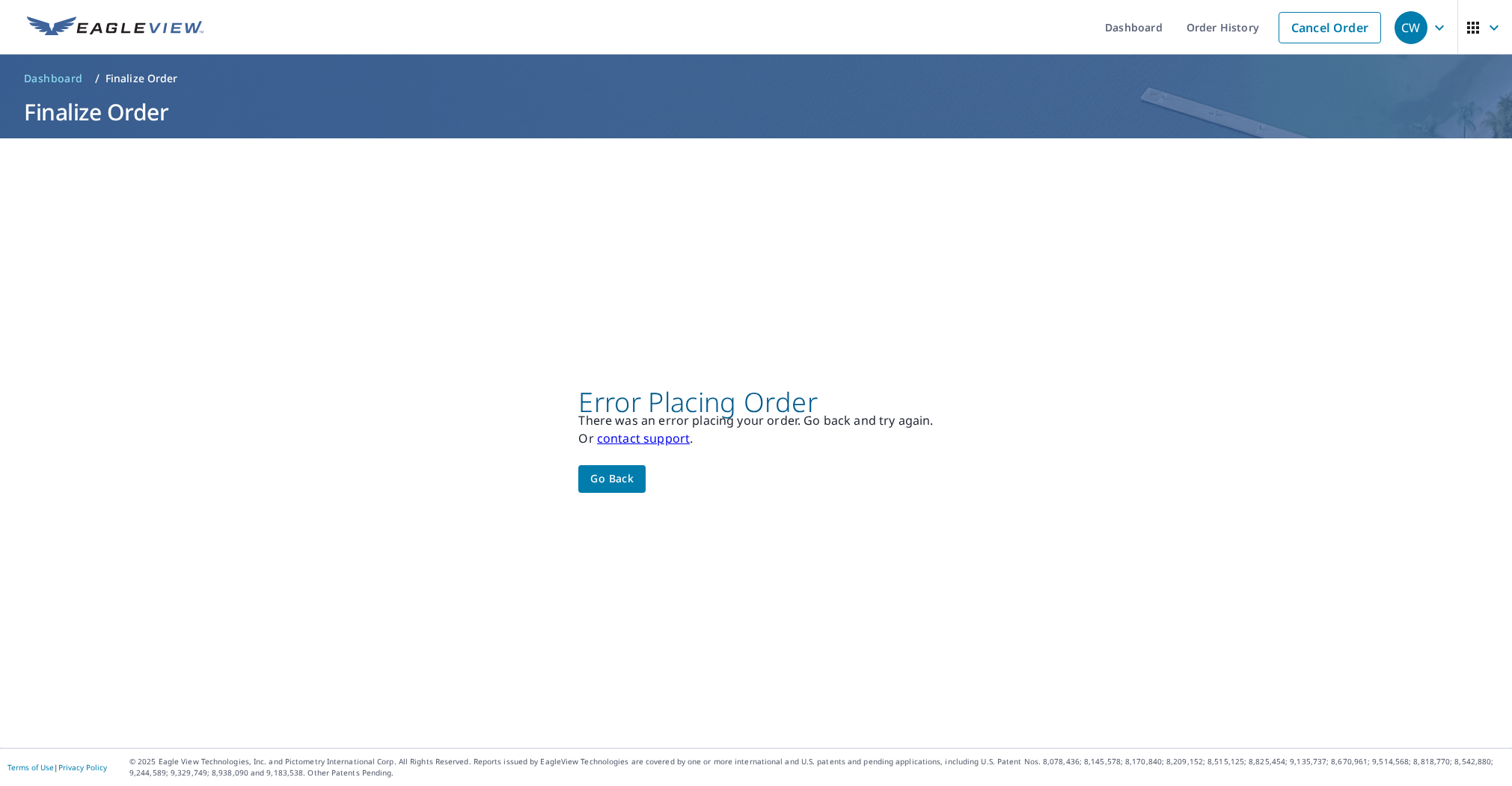
click at [654, 438] on link "contact support" at bounding box center [643, 438] width 92 height 17
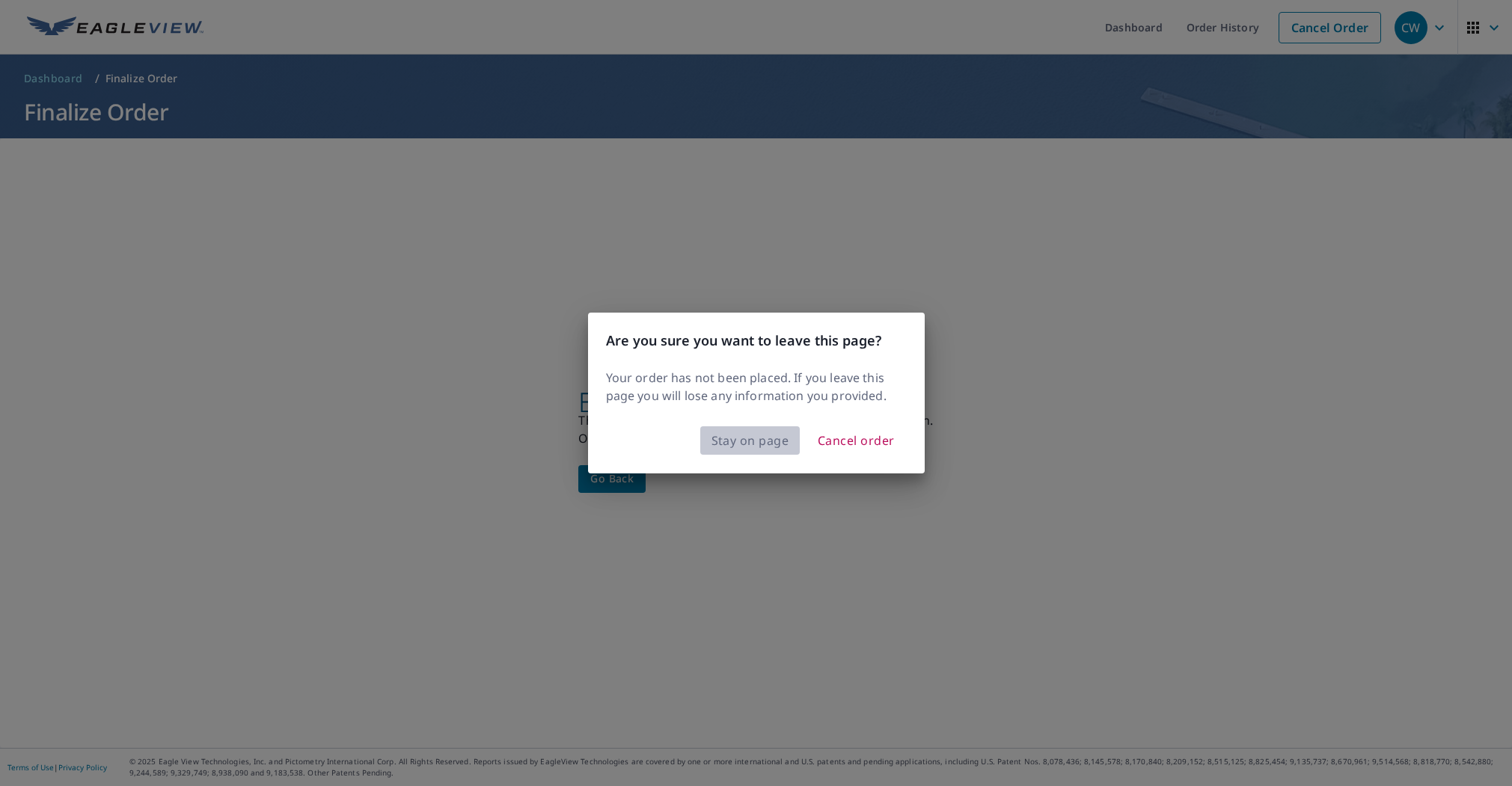
click at [743, 439] on span "Stay on page" at bounding box center [750, 440] width 77 height 21
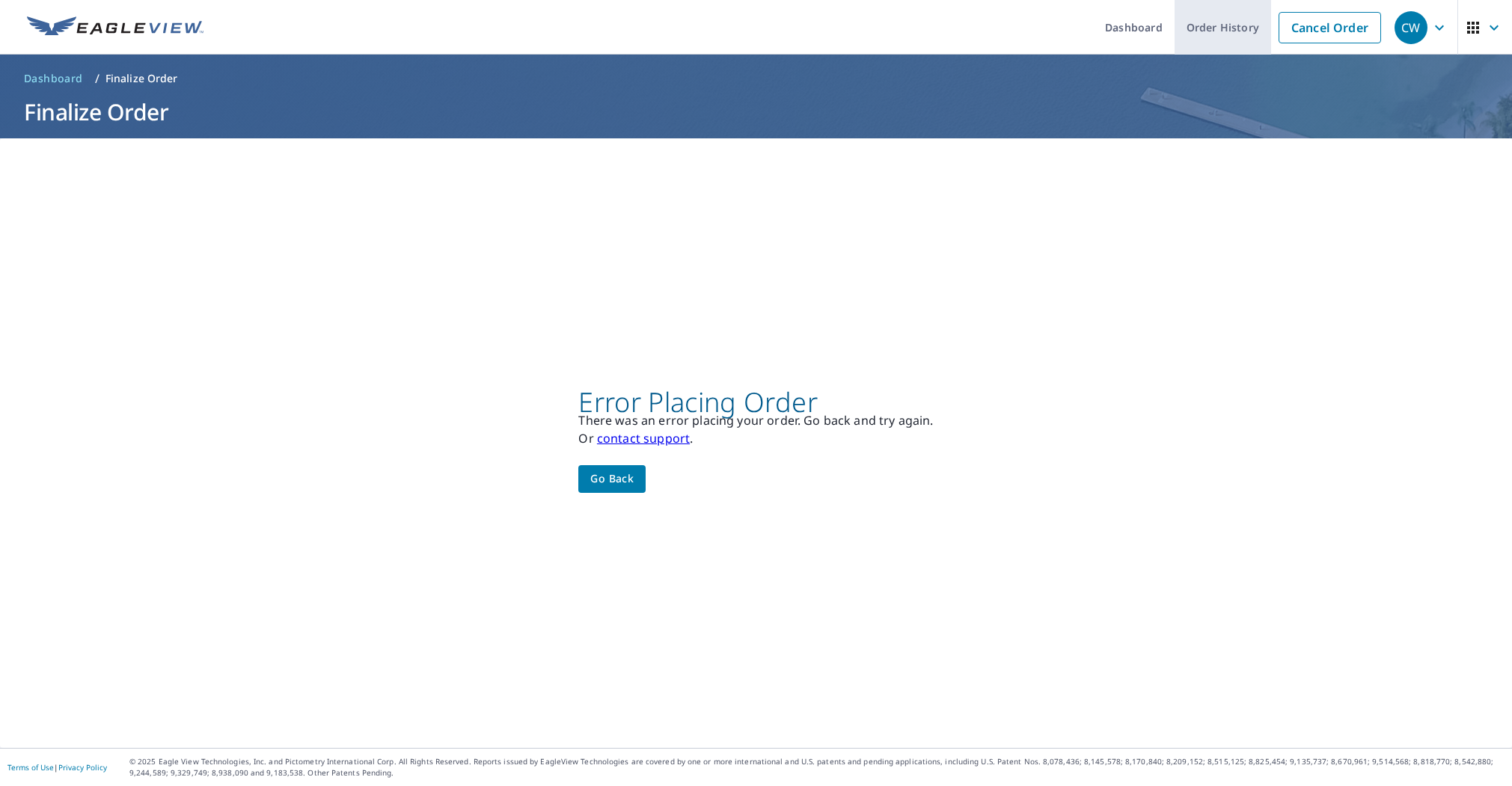
click at [1243, 26] on link "Order History" at bounding box center [1222, 27] width 96 height 55
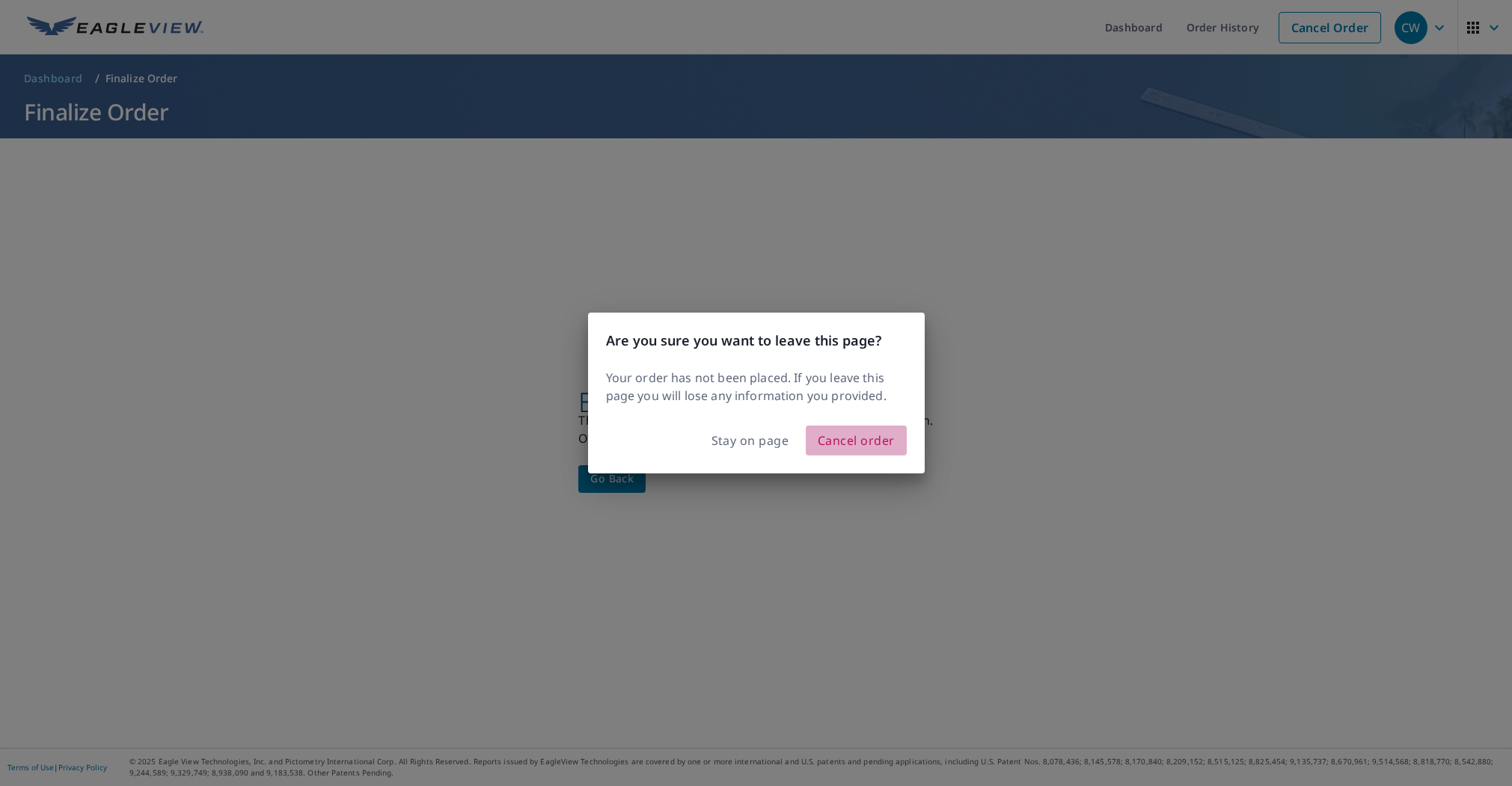
click at [874, 438] on span "Cancel order" at bounding box center [856, 440] width 77 height 21
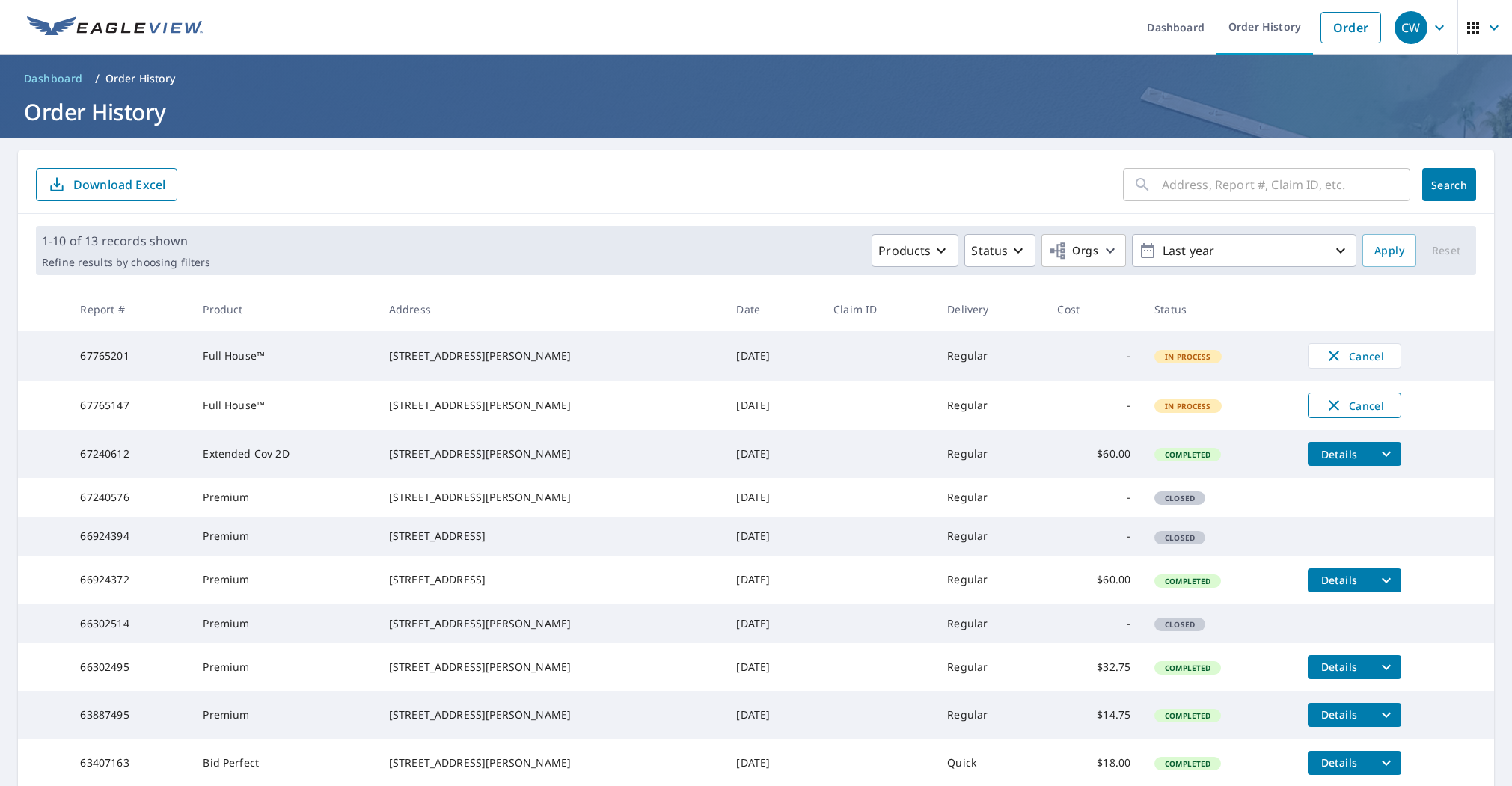
click at [1325, 412] on icon "button" at bounding box center [1333, 405] width 18 height 18
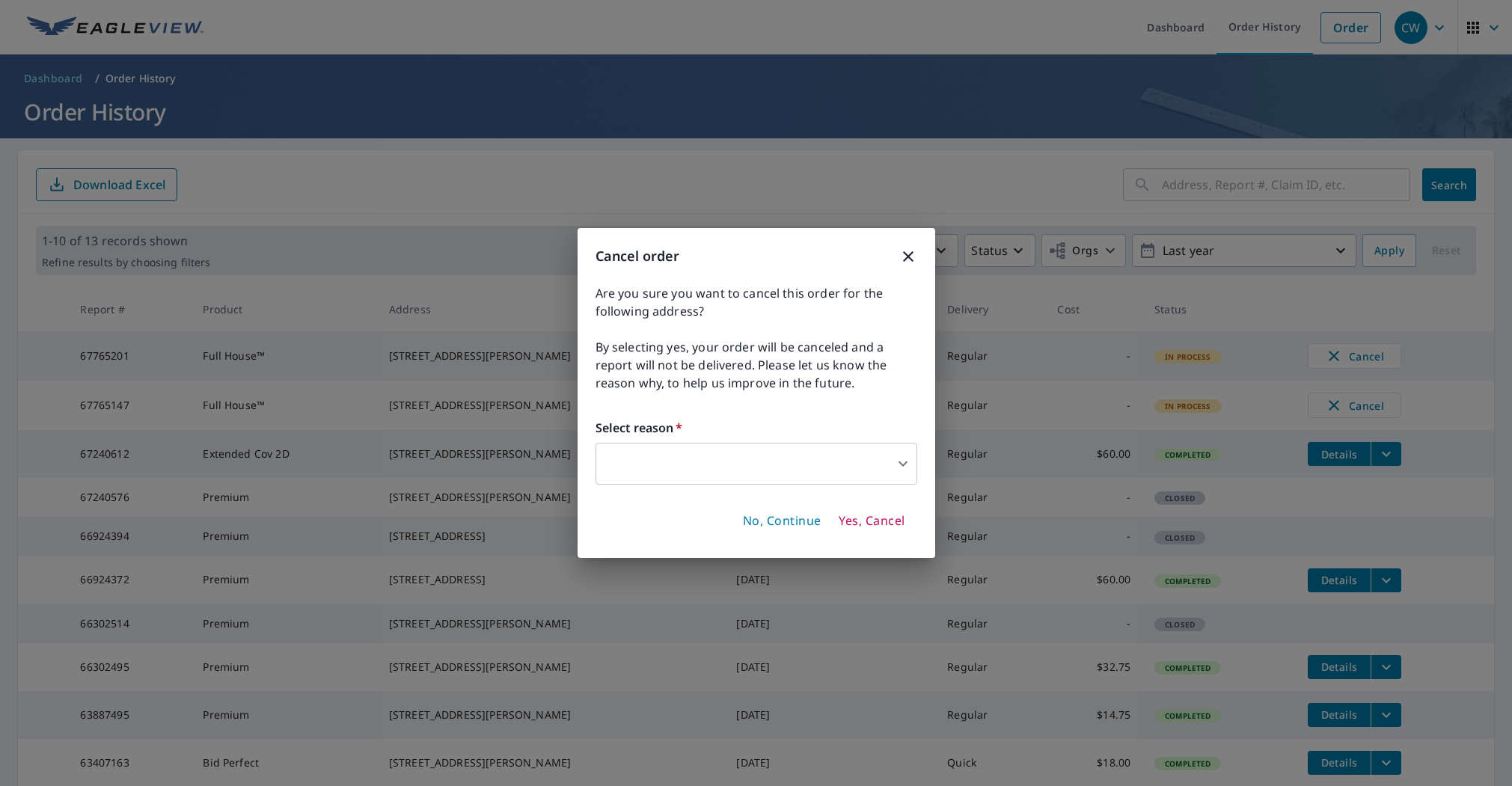
click at [855, 519] on span "Yes, Cancel" at bounding box center [871, 521] width 66 height 17
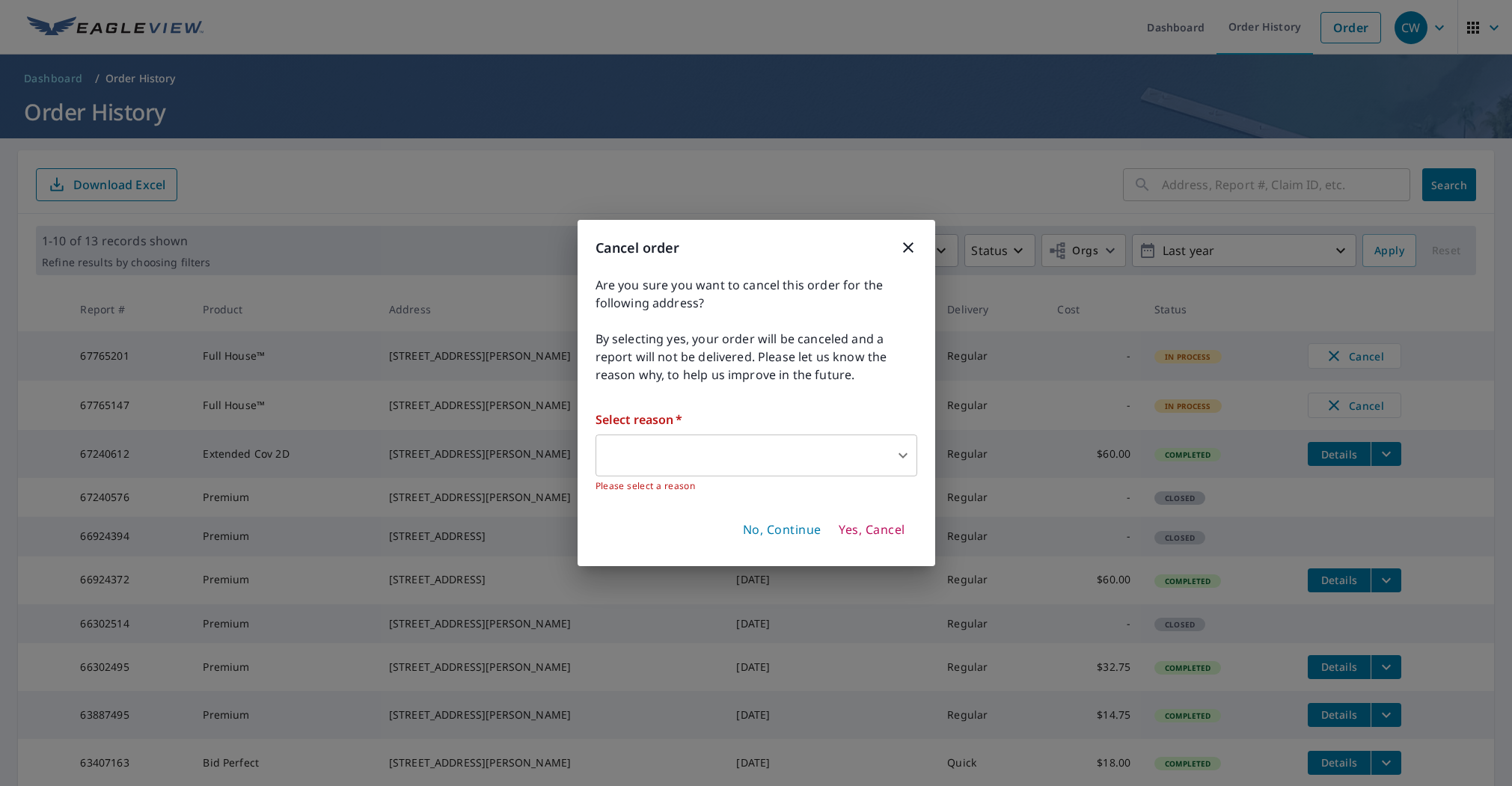
click at [893, 445] on body "CW CW Dashboard Order History Order CW Dashboard / Order History Order History …" at bounding box center [756, 393] width 1512 height 786
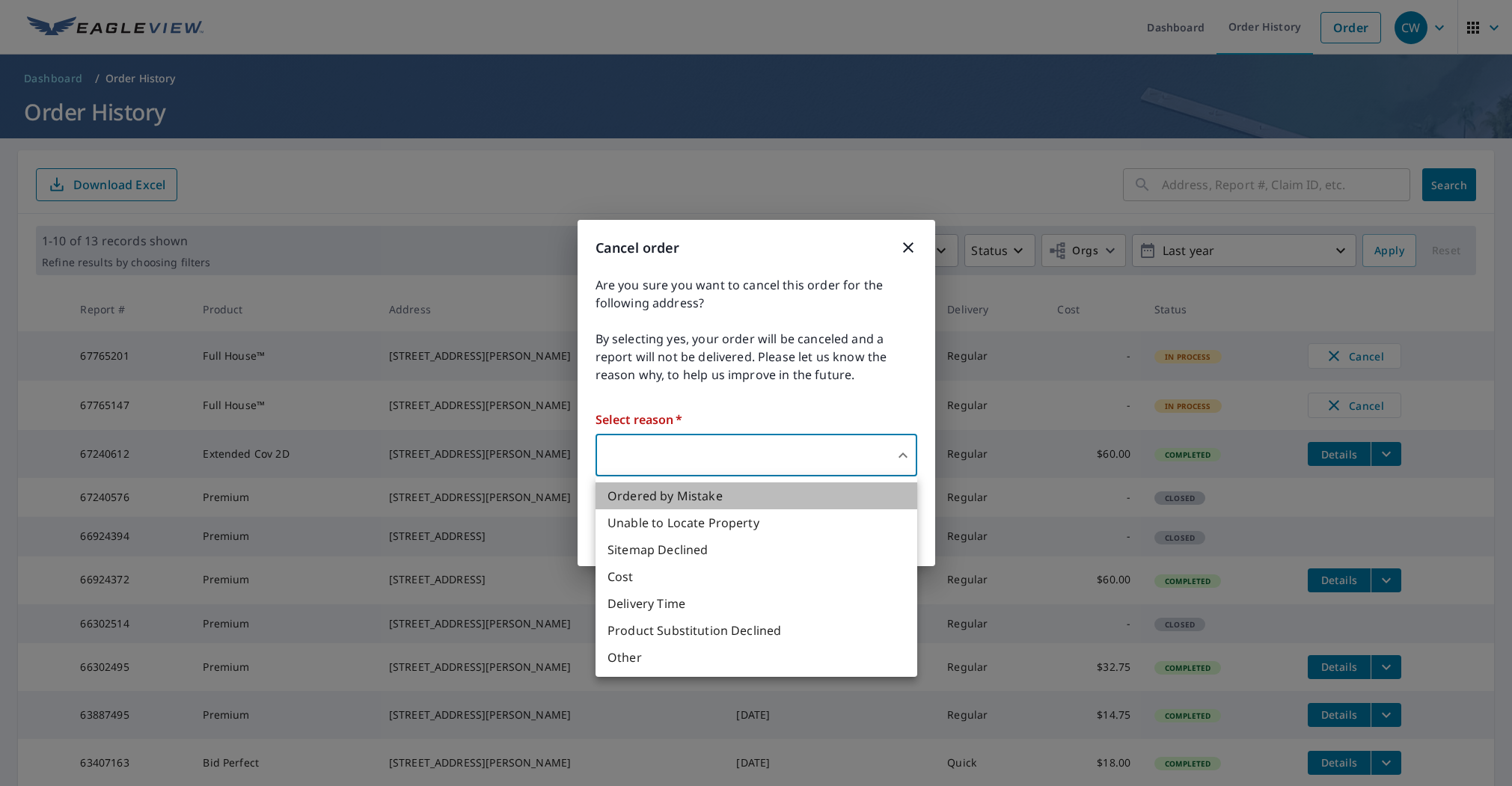
click at [690, 489] on li "Ordered by Mistake" at bounding box center [756, 496] width 322 height 27
type input "30"
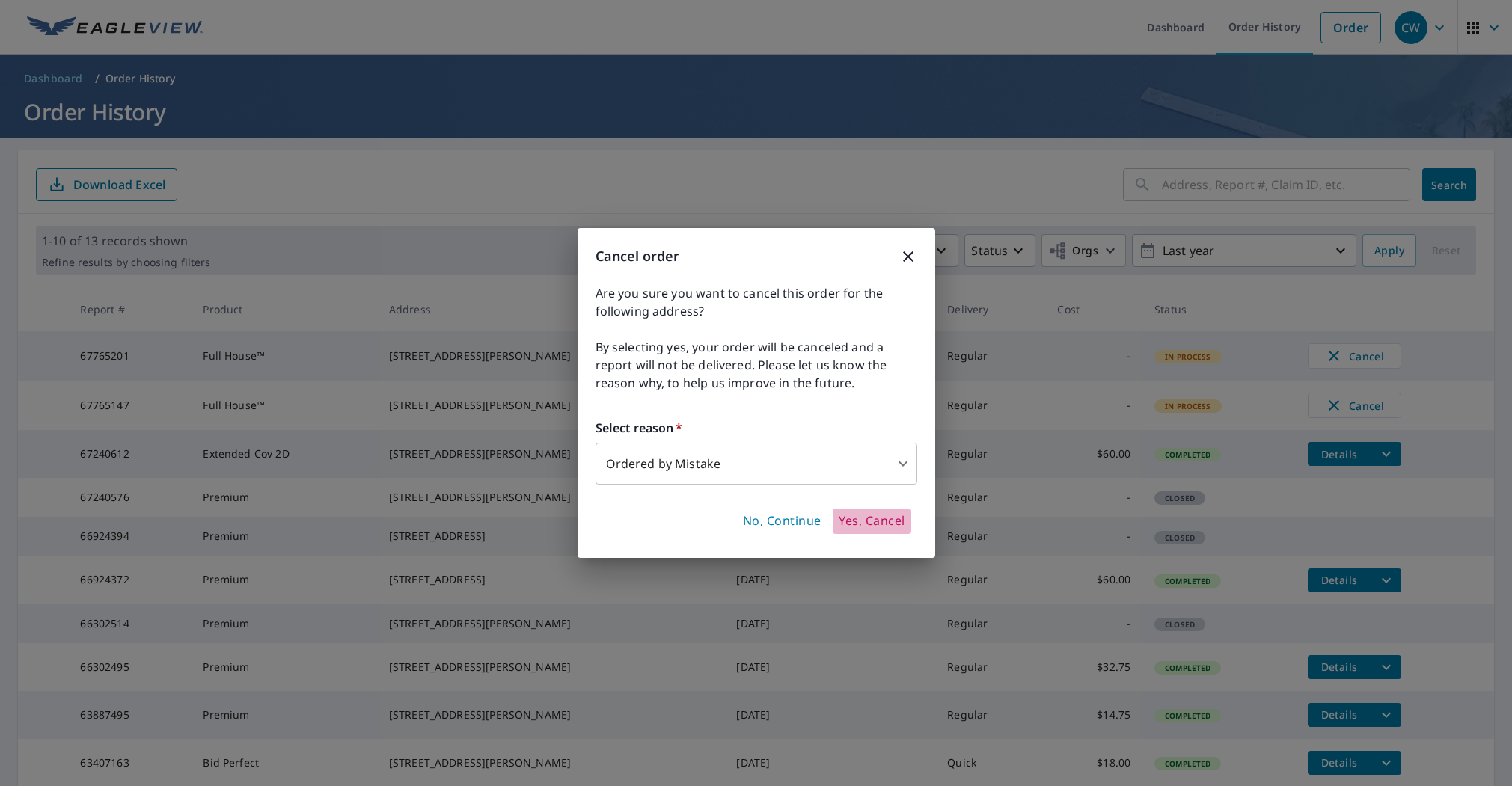
click at [868, 521] on span "Yes, Cancel" at bounding box center [871, 521] width 66 height 17
